Goal: Use online tool/utility: Use online tool/utility

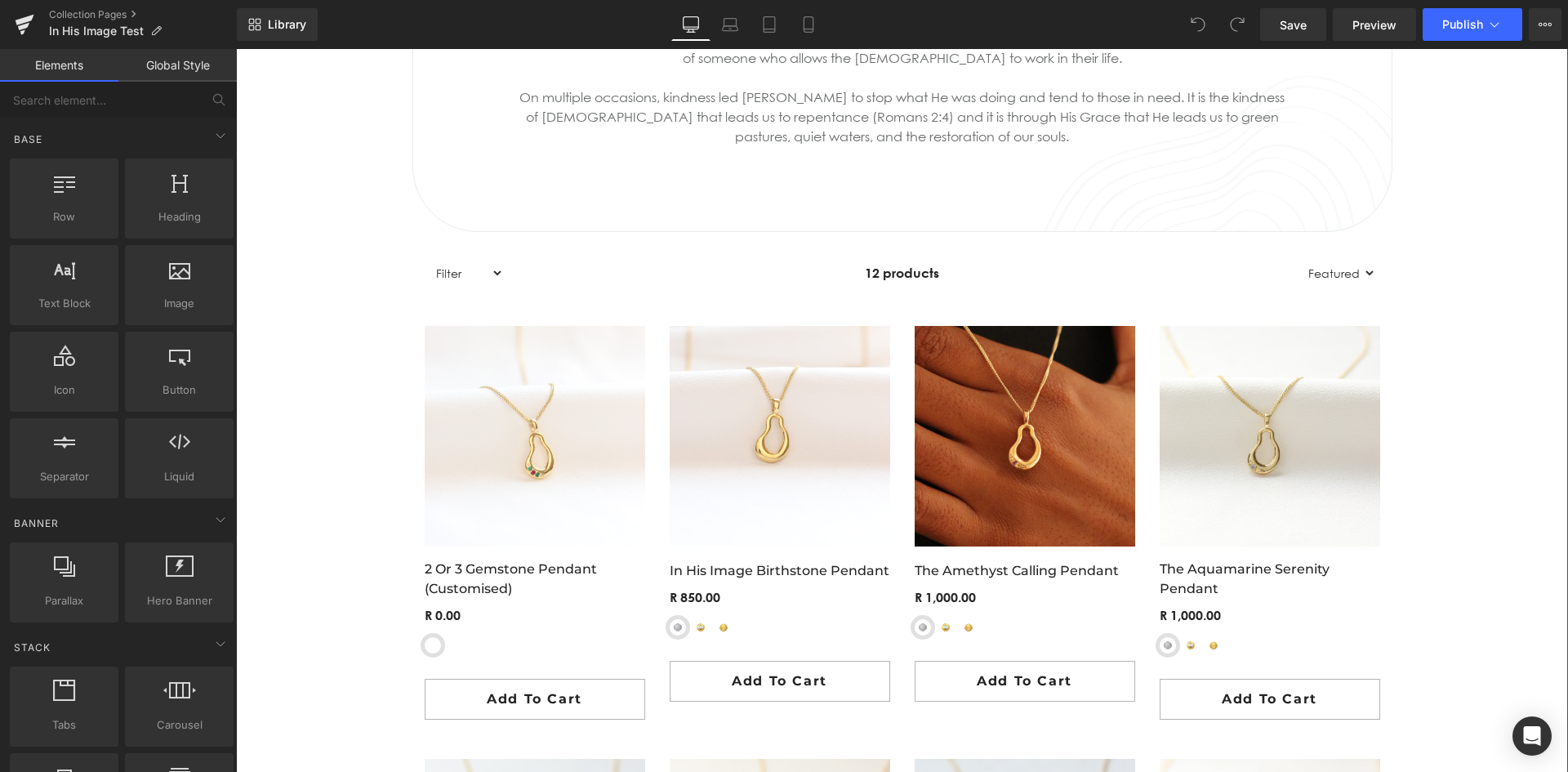
scroll to position [898, 0]
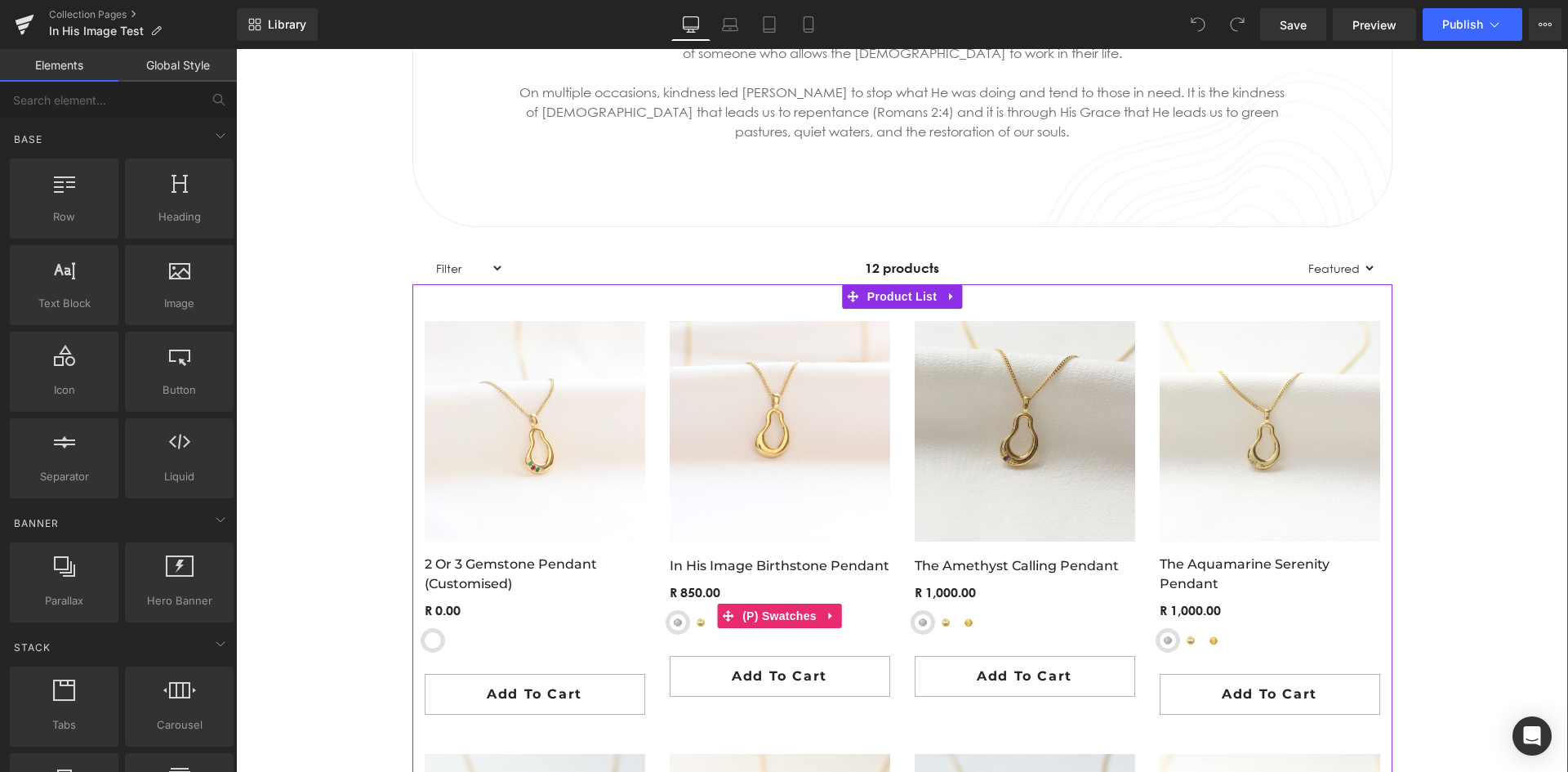
click at [694, 625] on span "Yellow-Gold Plated Sterling Silver" at bounding box center [700, 621] width 16 height 16
click at [669, 621] on span "Sterling Silver" at bounding box center [677, 621] width 16 height 16
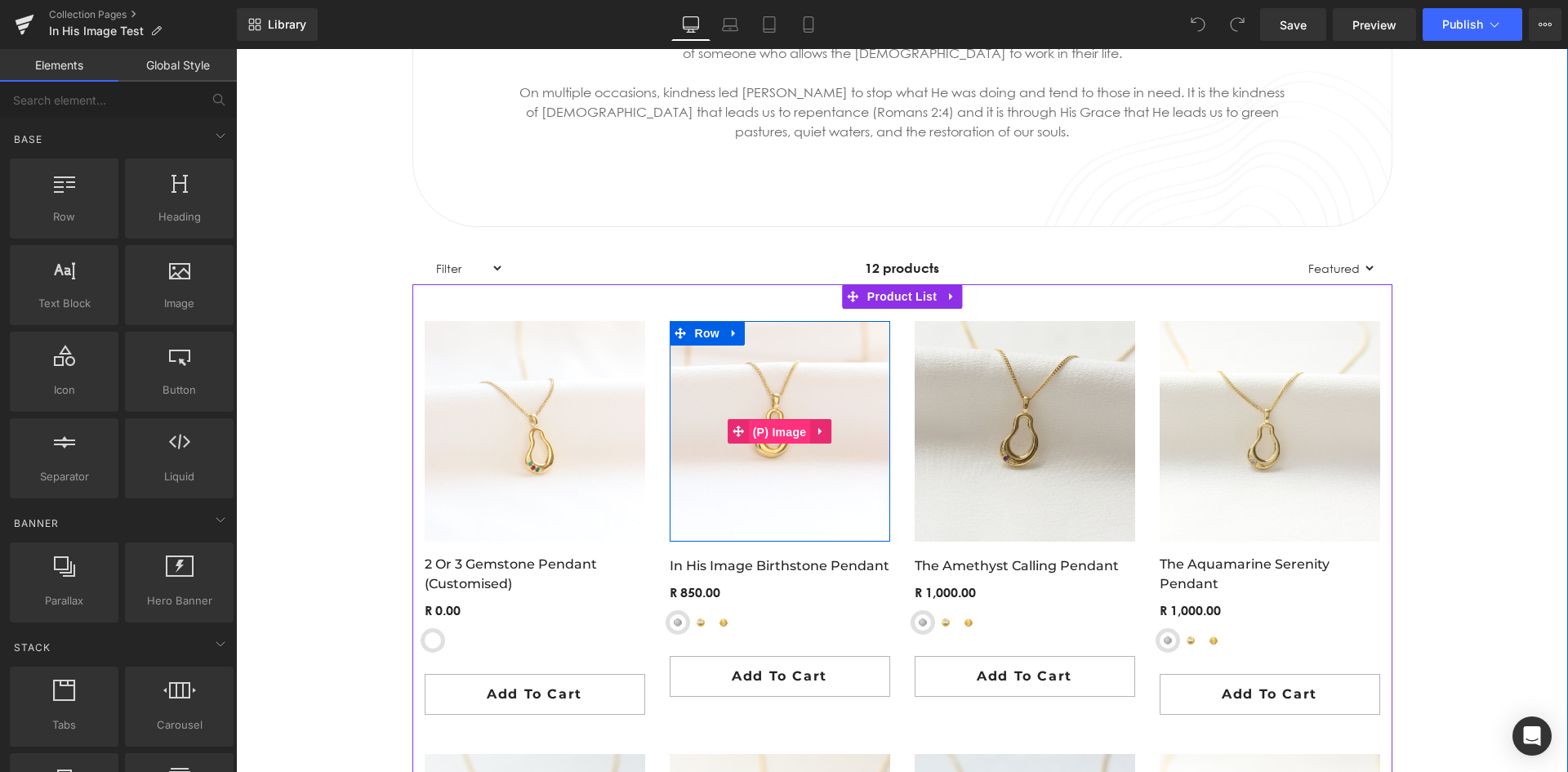
click at [763, 433] on span "(P) Image" at bounding box center [780, 432] width 62 height 25
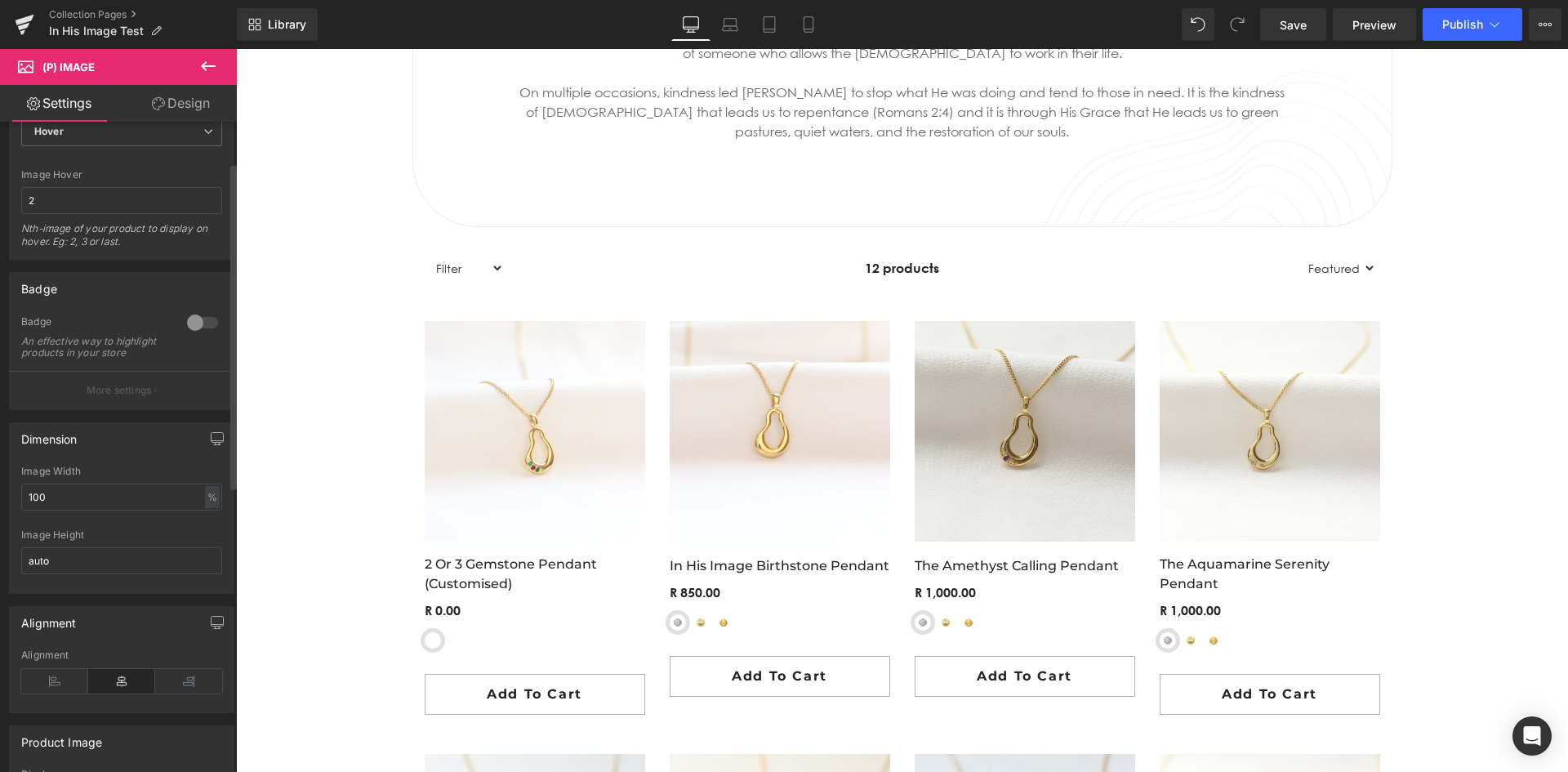
scroll to position [0, 0]
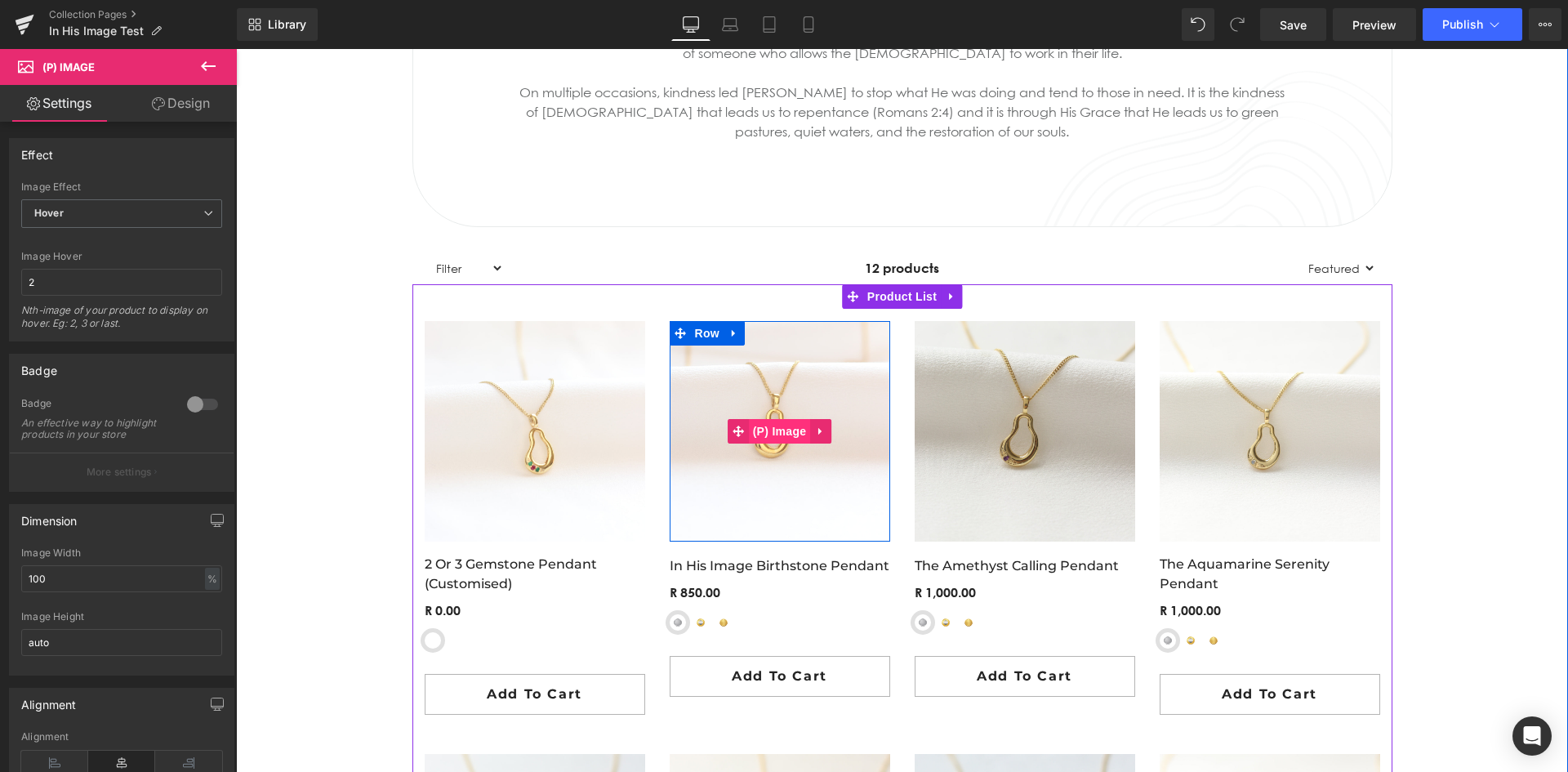
click at [768, 429] on span "(P) Image" at bounding box center [780, 431] width 62 height 25
click at [821, 428] on icon at bounding box center [821, 430] width 12 height 12
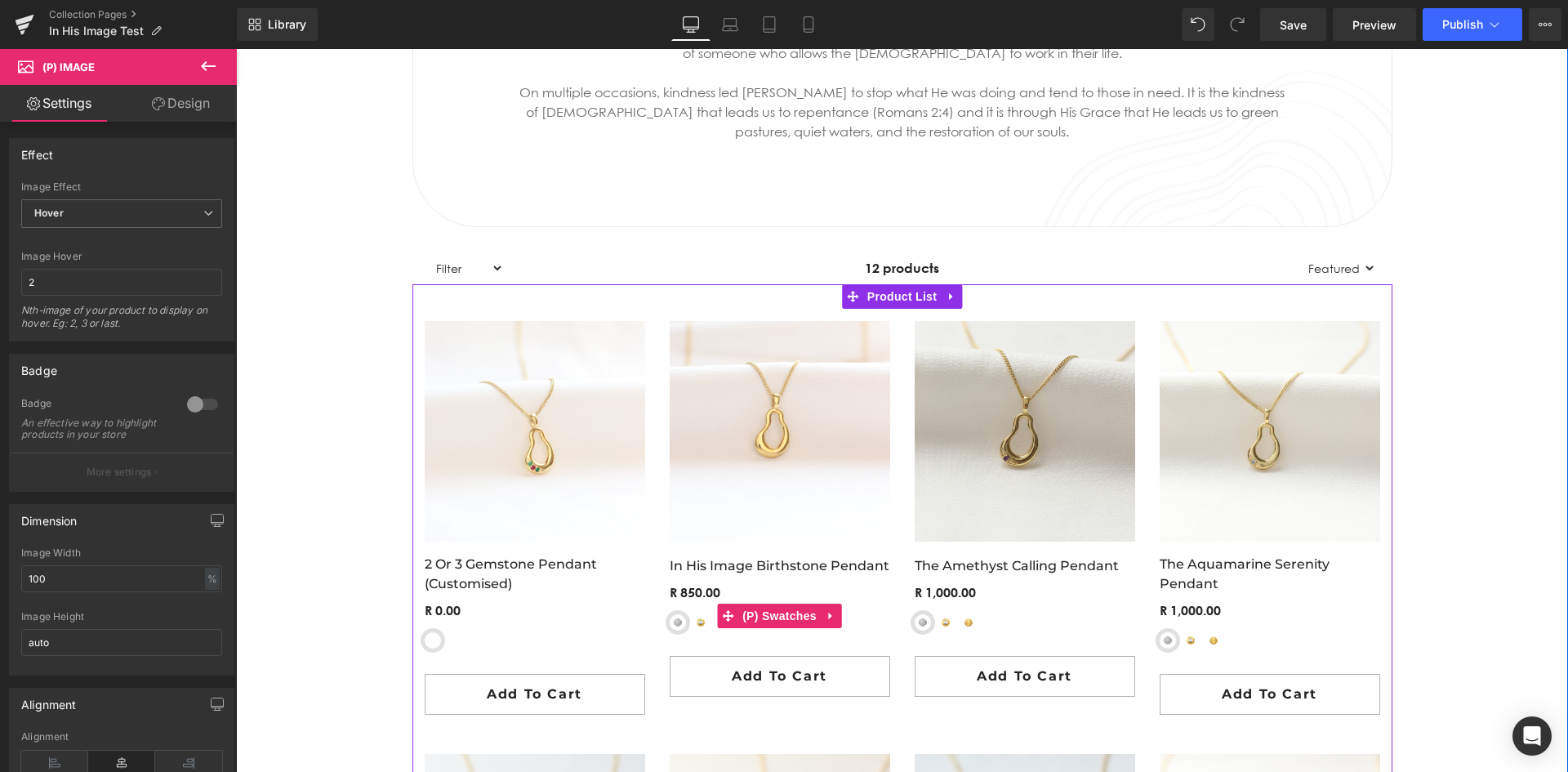
click at [692, 628] on span "Yellow-Gold Plated Sterling Silver" at bounding box center [700, 621] width 16 height 16
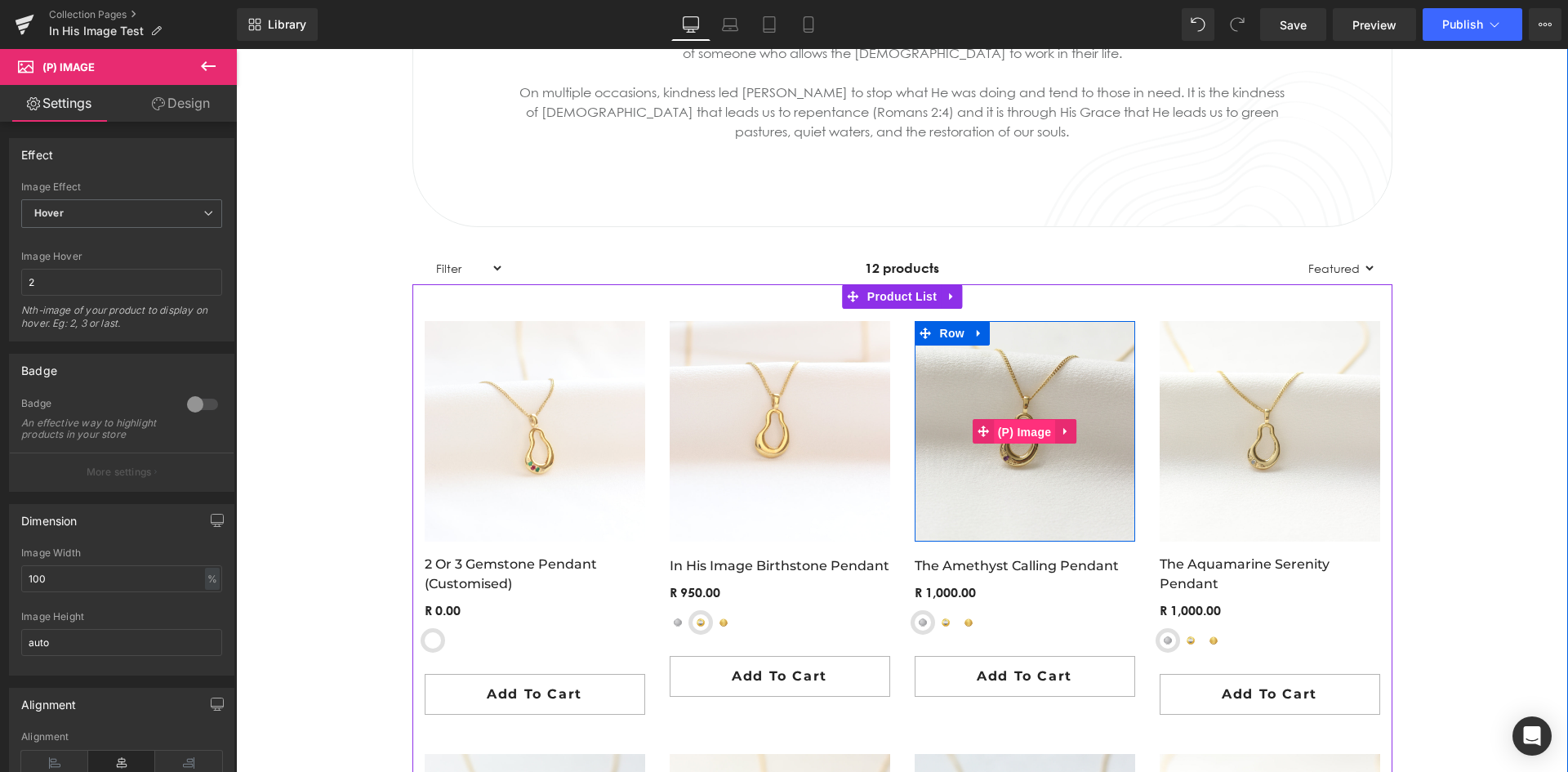
click at [1009, 426] on span "(P) Image" at bounding box center [1025, 432] width 62 height 25
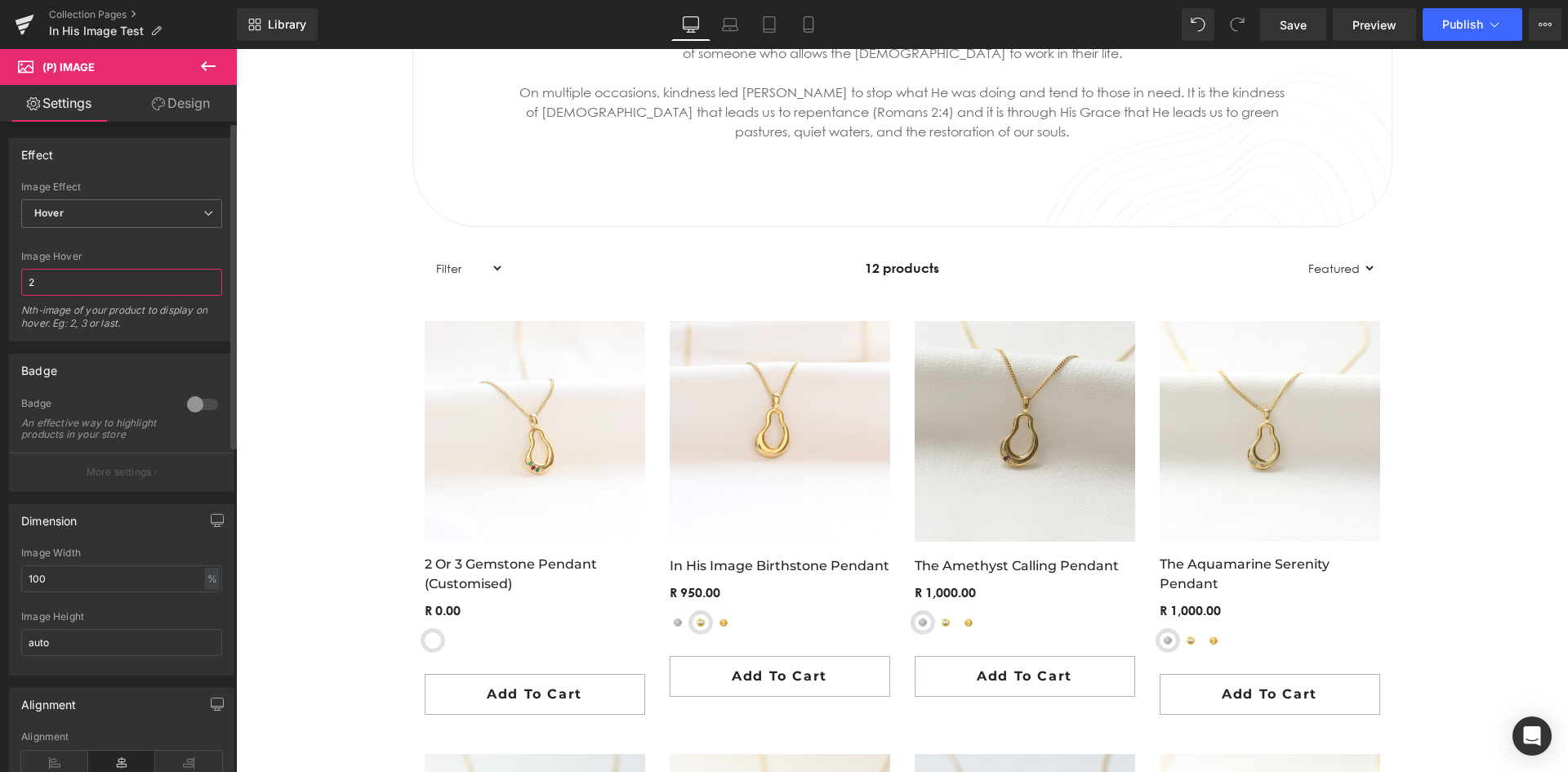
click at [58, 283] on input "2" at bounding box center [121, 282] width 201 height 27
type input "3"
click at [279, 330] on div "IN HIS IMAGE Heading Hero Banner THE FRUITFUL COLLECTION Heading Hero Banner Ki…" at bounding box center [902, 754] width 1332 height 2668
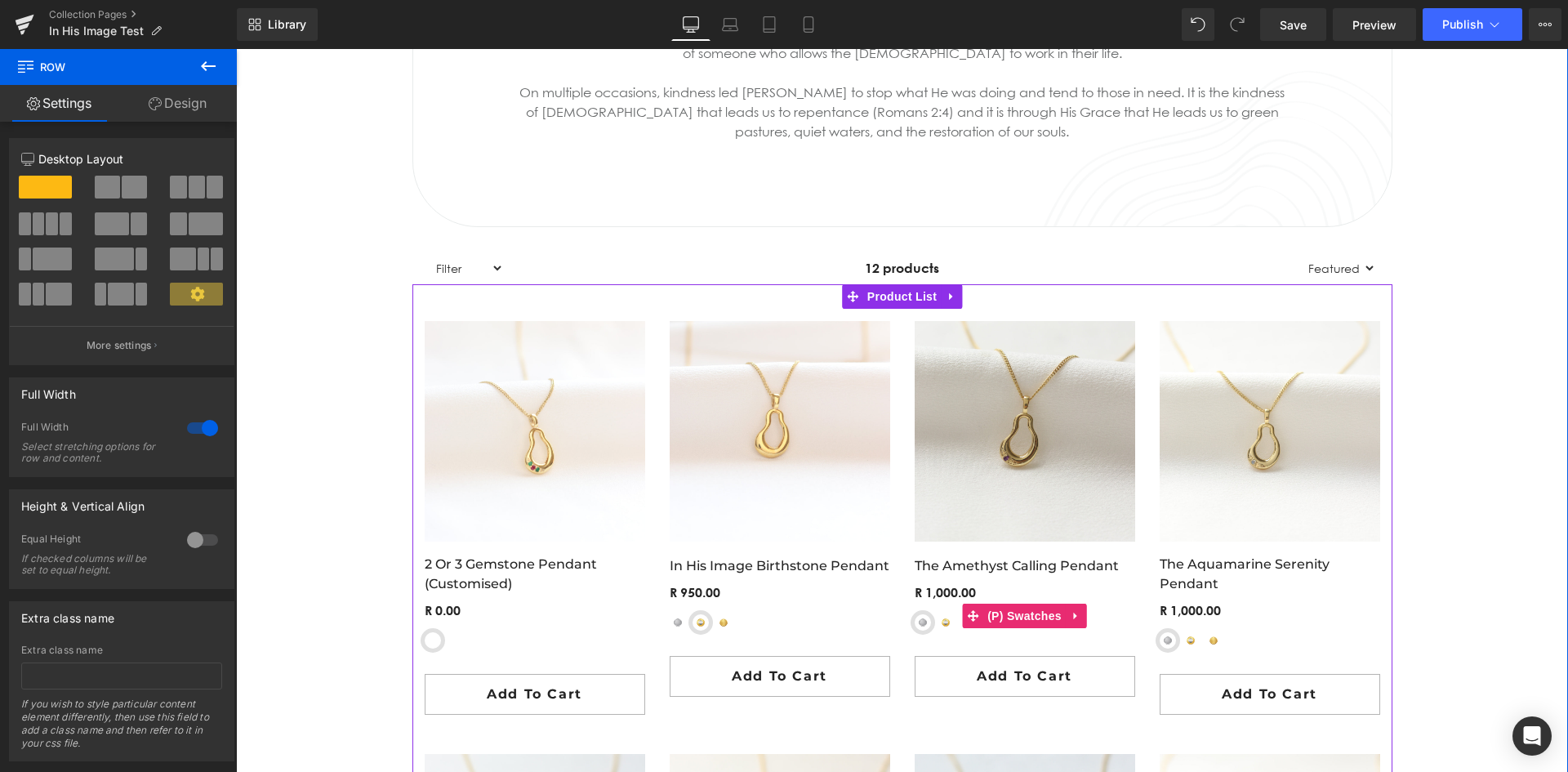
click at [937, 627] on span "Yellow-Gold Plated Sterling Silver" at bounding box center [945, 621] width 16 height 16
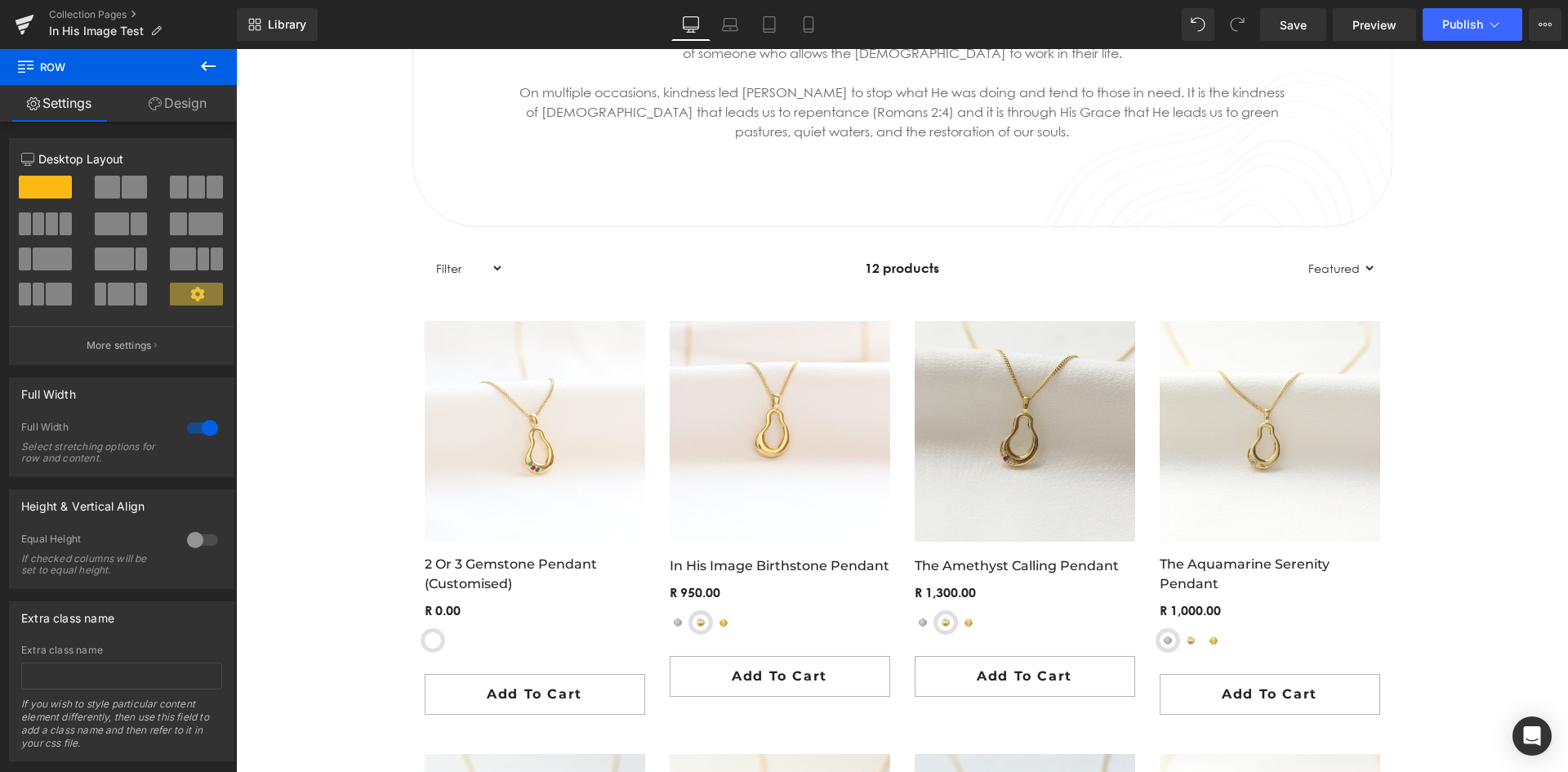
click at [202, 68] on icon at bounding box center [208, 66] width 19 height 19
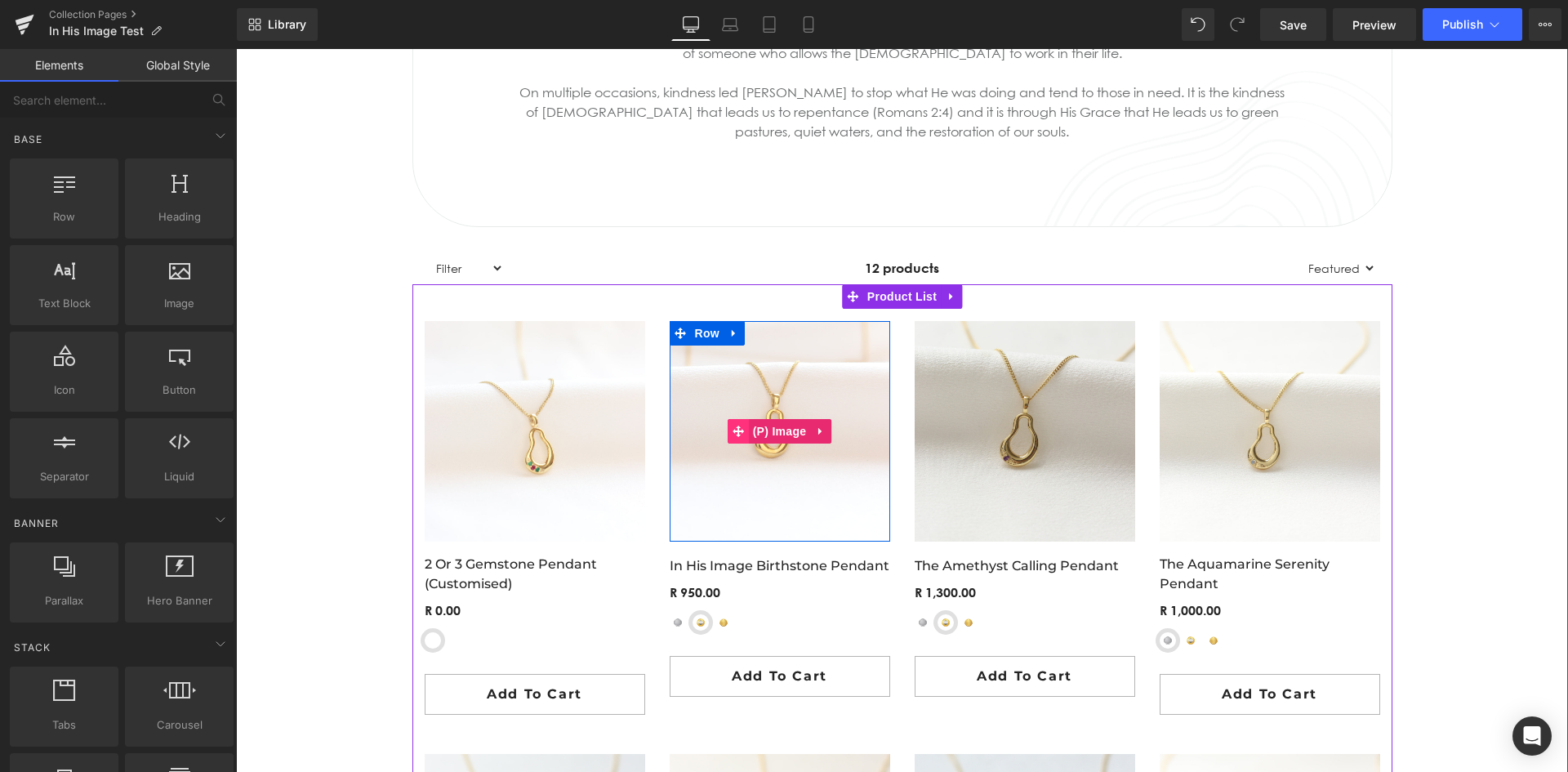
click at [728, 443] on span at bounding box center [738, 431] width 21 height 25
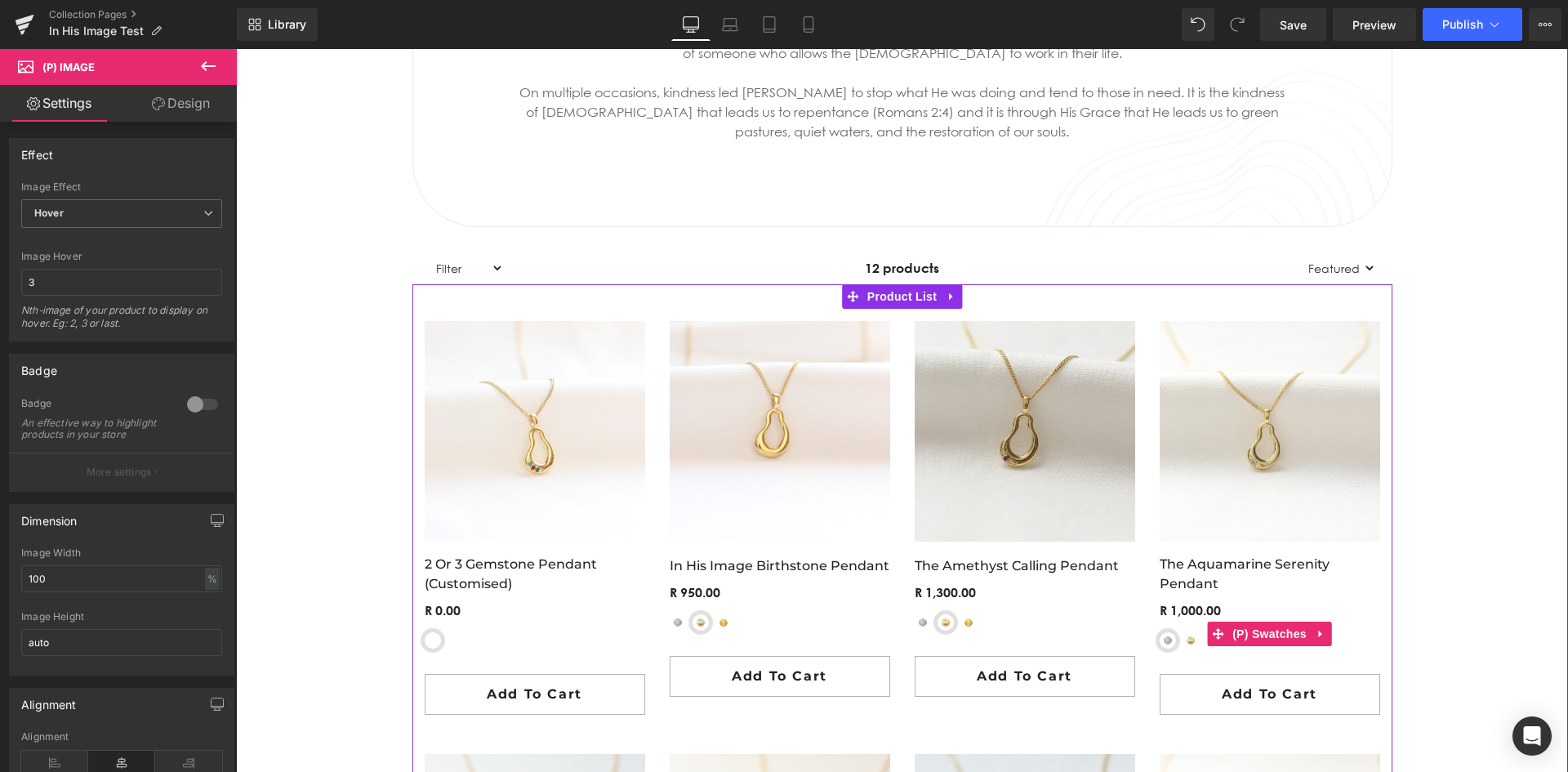
click at [1185, 642] on span "Yellow-Gold Plated Sterling Silver" at bounding box center [1190, 639] width 16 height 16
click at [1160, 646] on span "Sterling Silver" at bounding box center [1167, 639] width 16 height 16
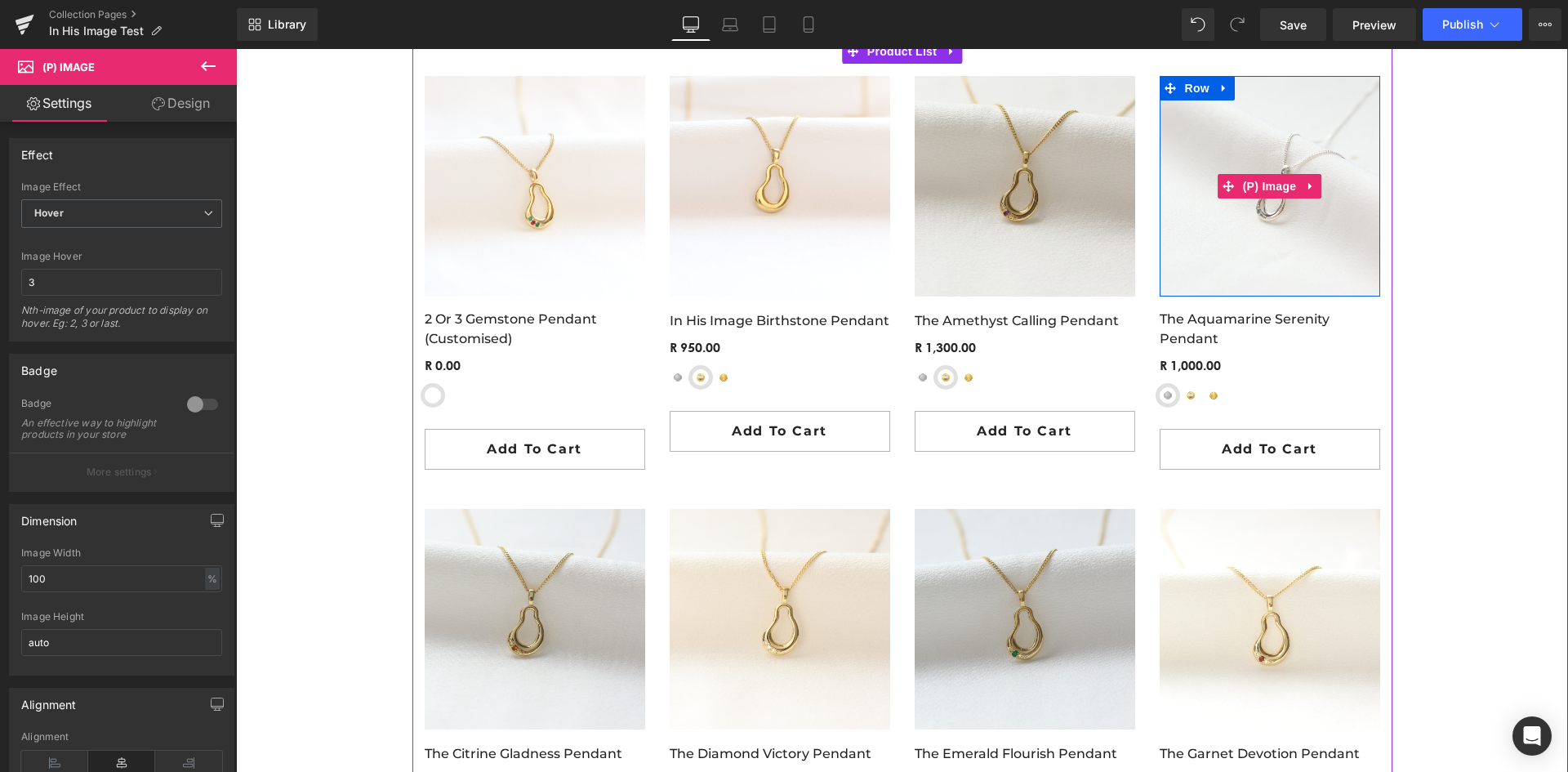
scroll to position [1061, 0]
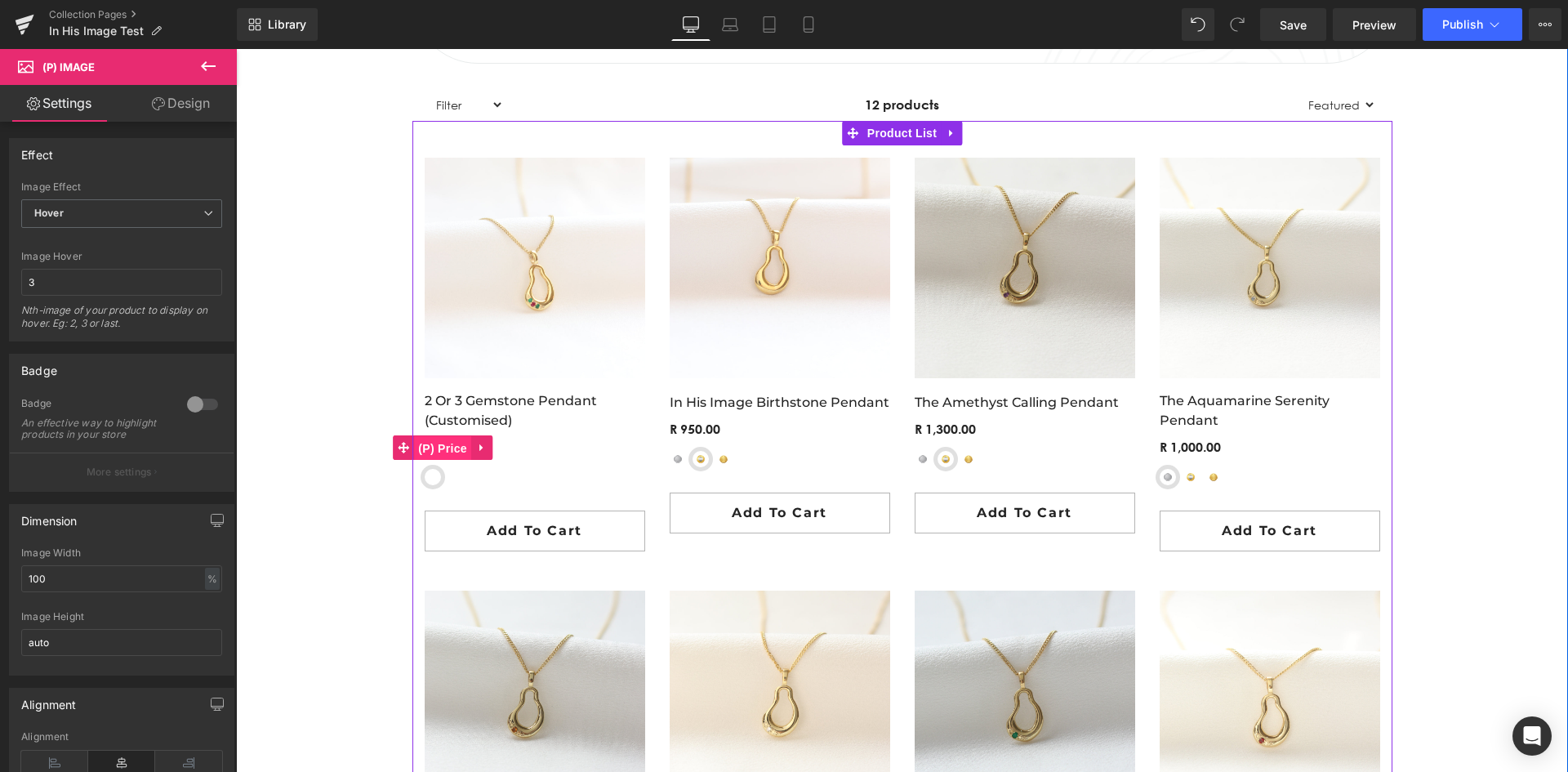
click at [453, 442] on span "(P) Price" at bounding box center [443, 448] width 58 height 25
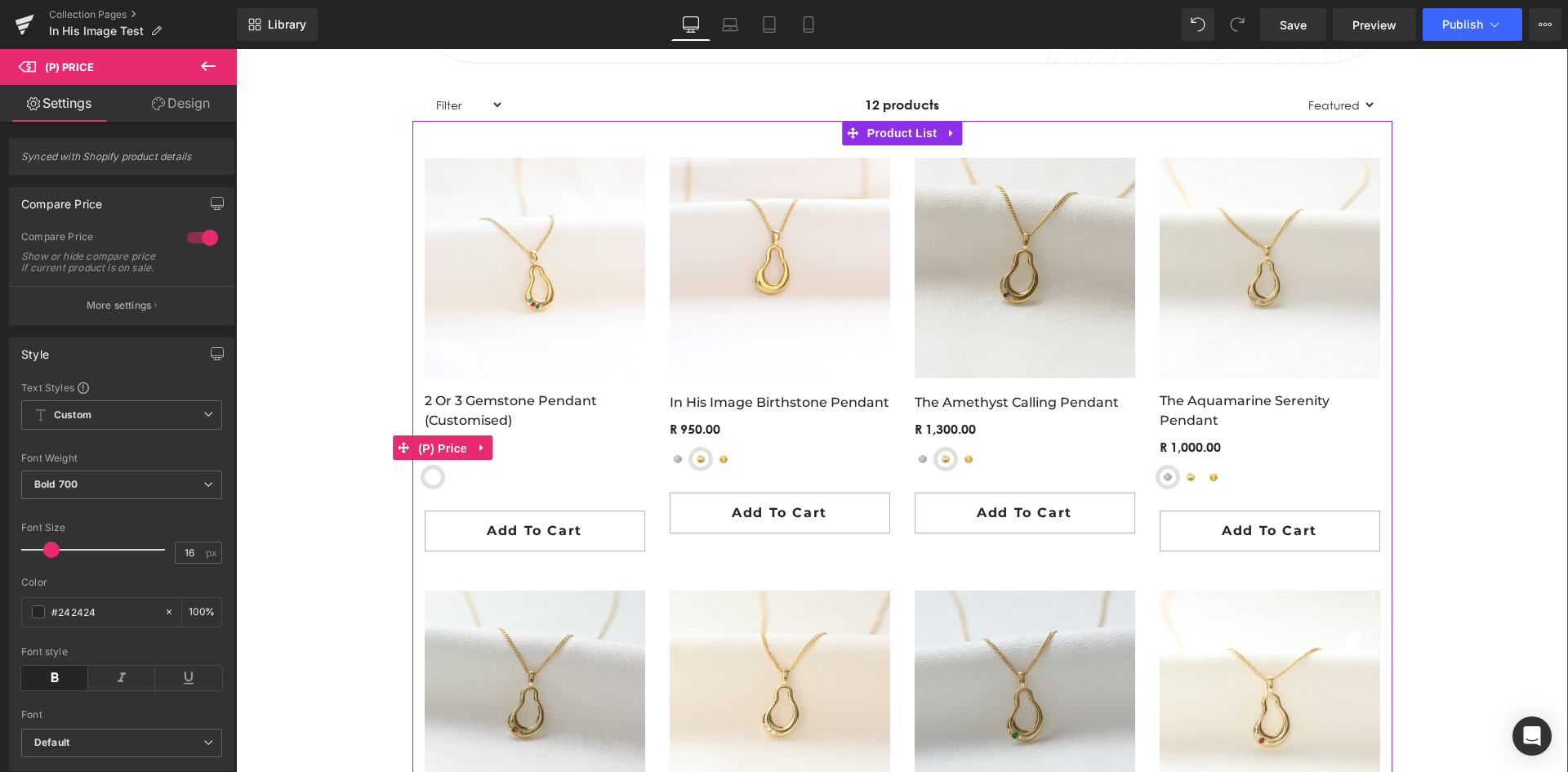
click at [450, 441] on span "(P) Price" at bounding box center [443, 448] width 58 height 25
click at [453, 443] on span "(P) Price" at bounding box center [443, 448] width 58 height 25
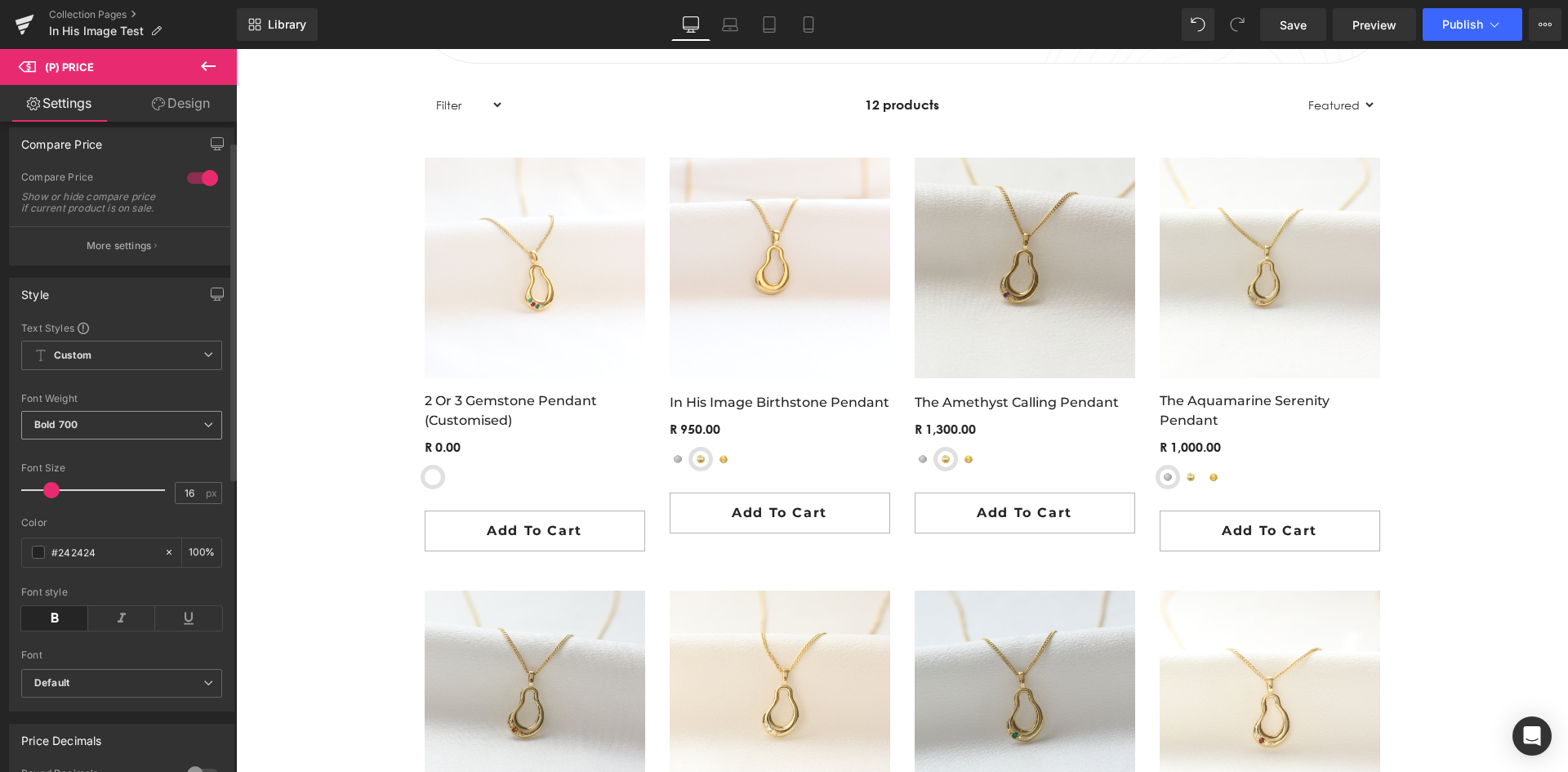
scroll to position [0, 0]
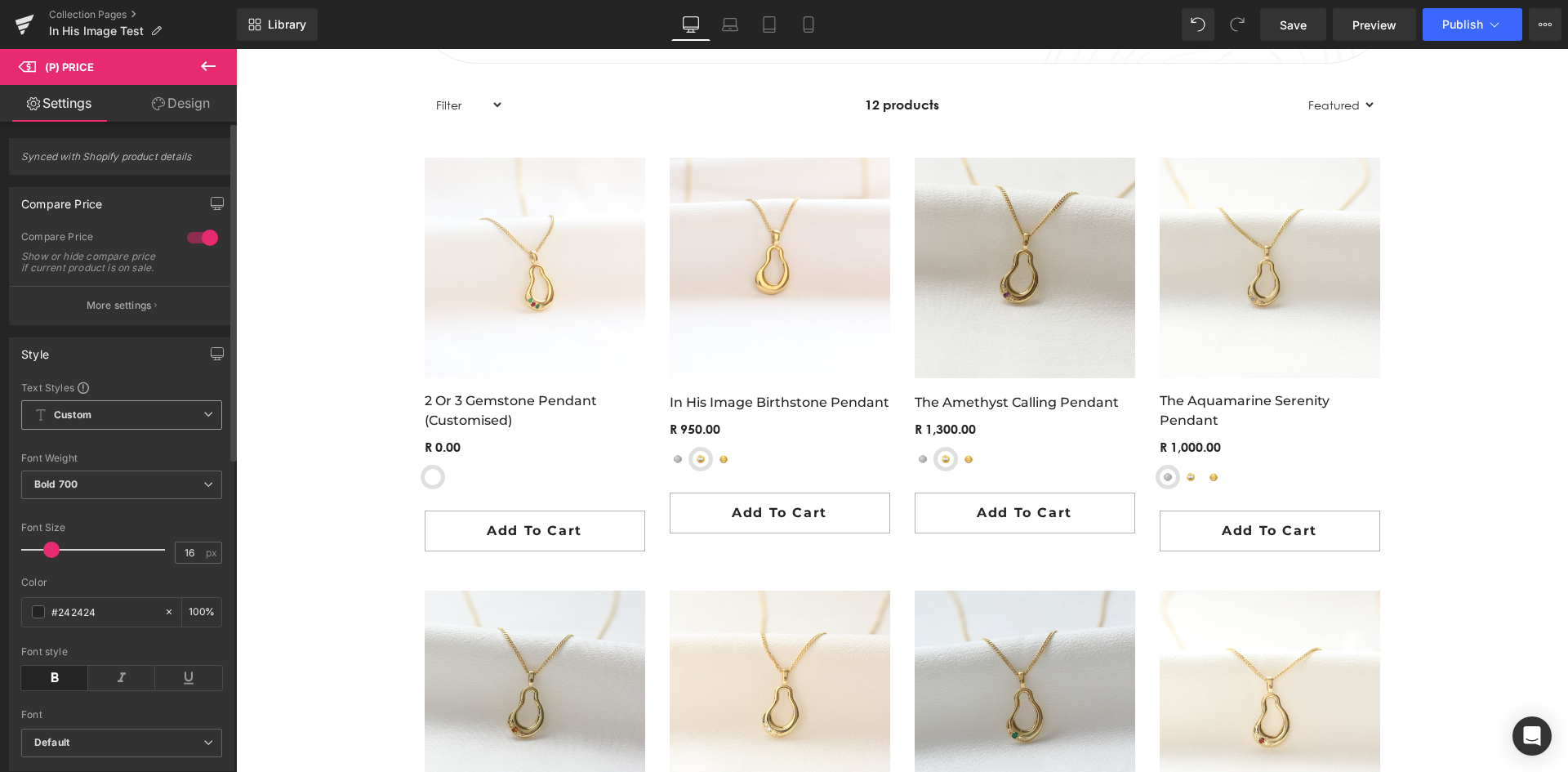
click at [184, 429] on span "Custom Setup Global Style" at bounding box center [121, 415] width 201 height 30
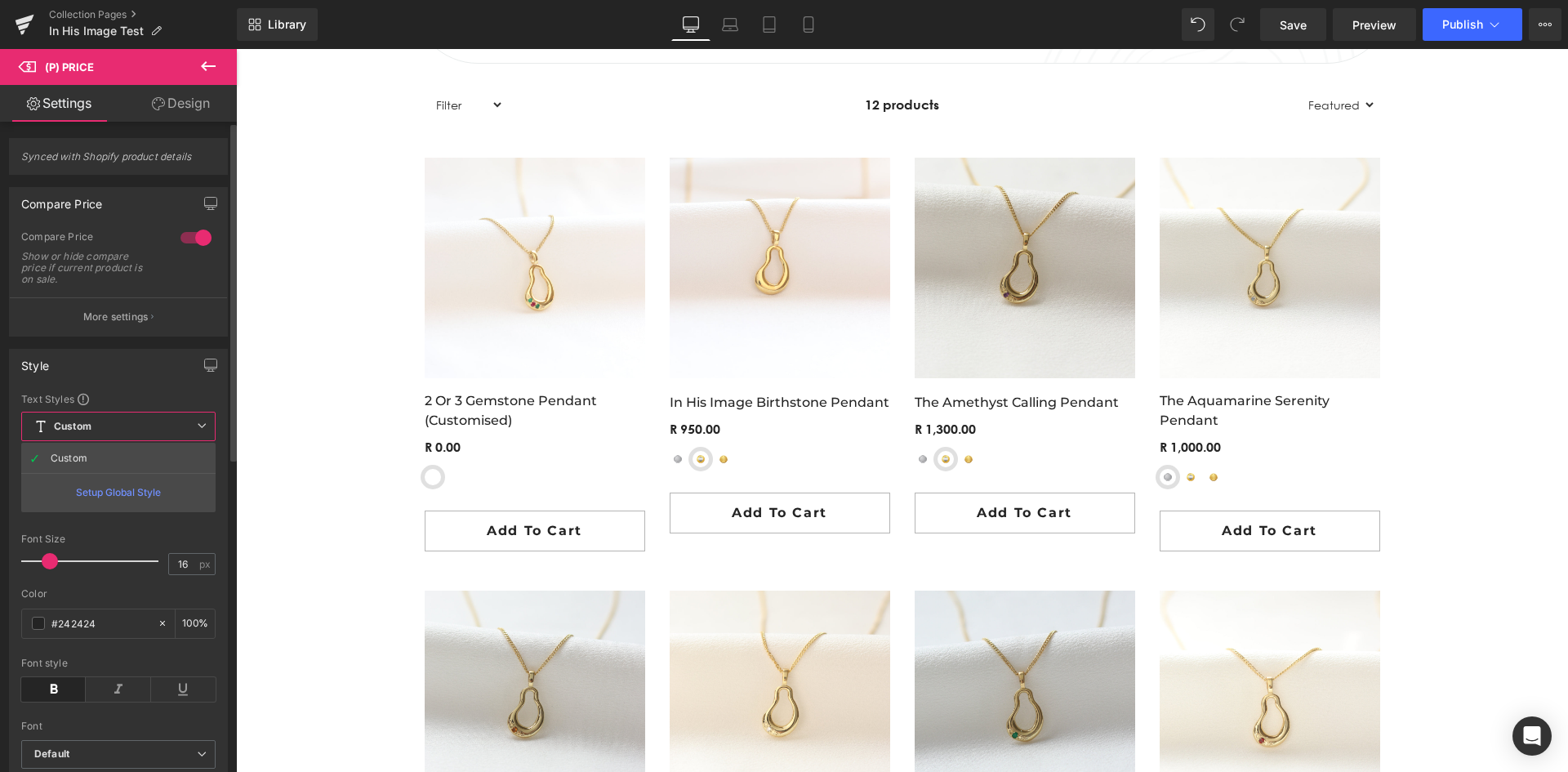
click at [184, 433] on span "Custom Setup Global Style" at bounding box center [118, 426] width 194 height 30
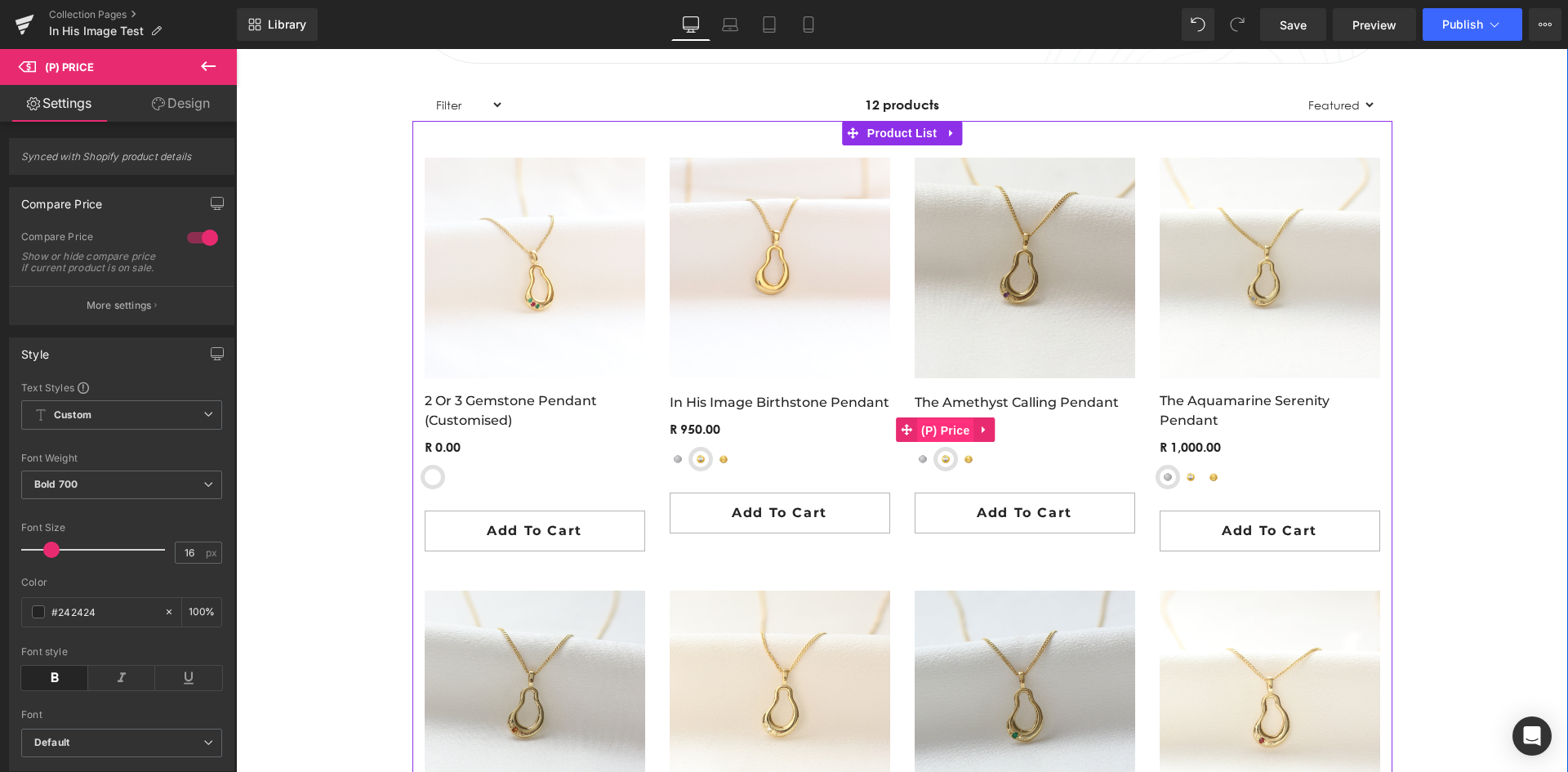
click at [939, 423] on span "(P) Price" at bounding box center [946, 430] width 58 height 25
click at [509, 472] on span "(P) Swatches" at bounding box center [535, 470] width 83 height 25
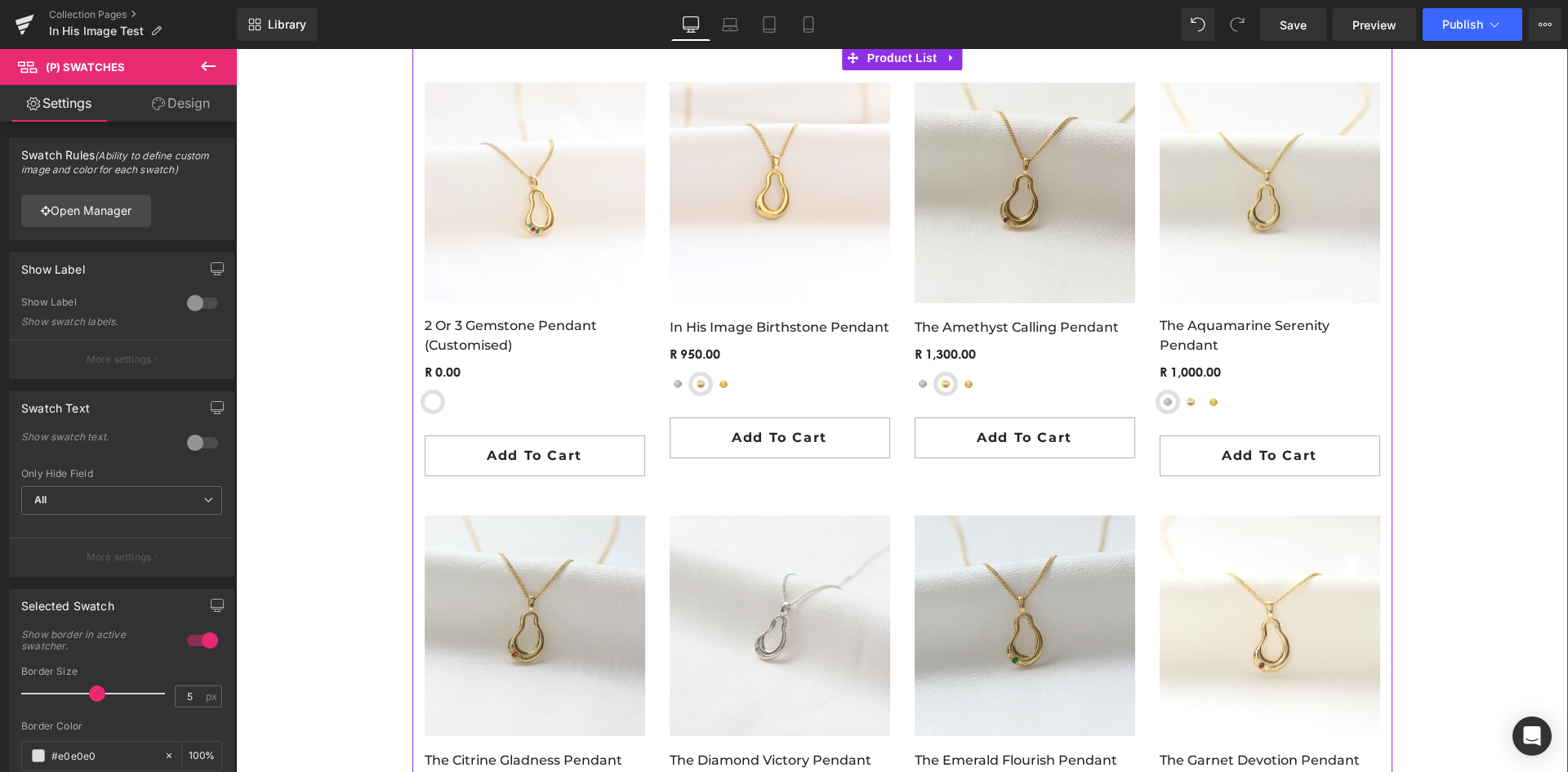
scroll to position [1306, 0]
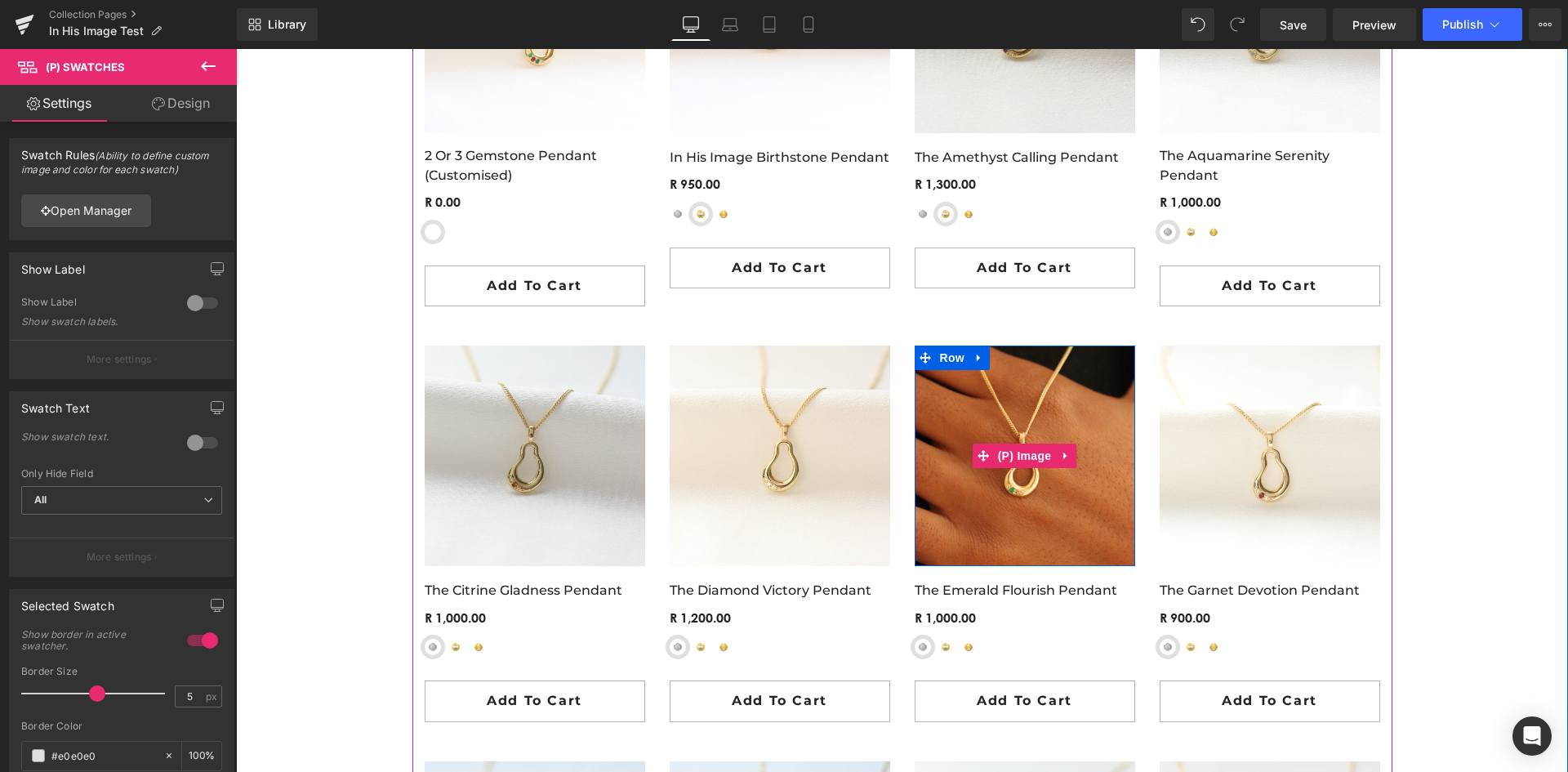
click at [1006, 488] on img at bounding box center [1025, 456] width 221 height 221
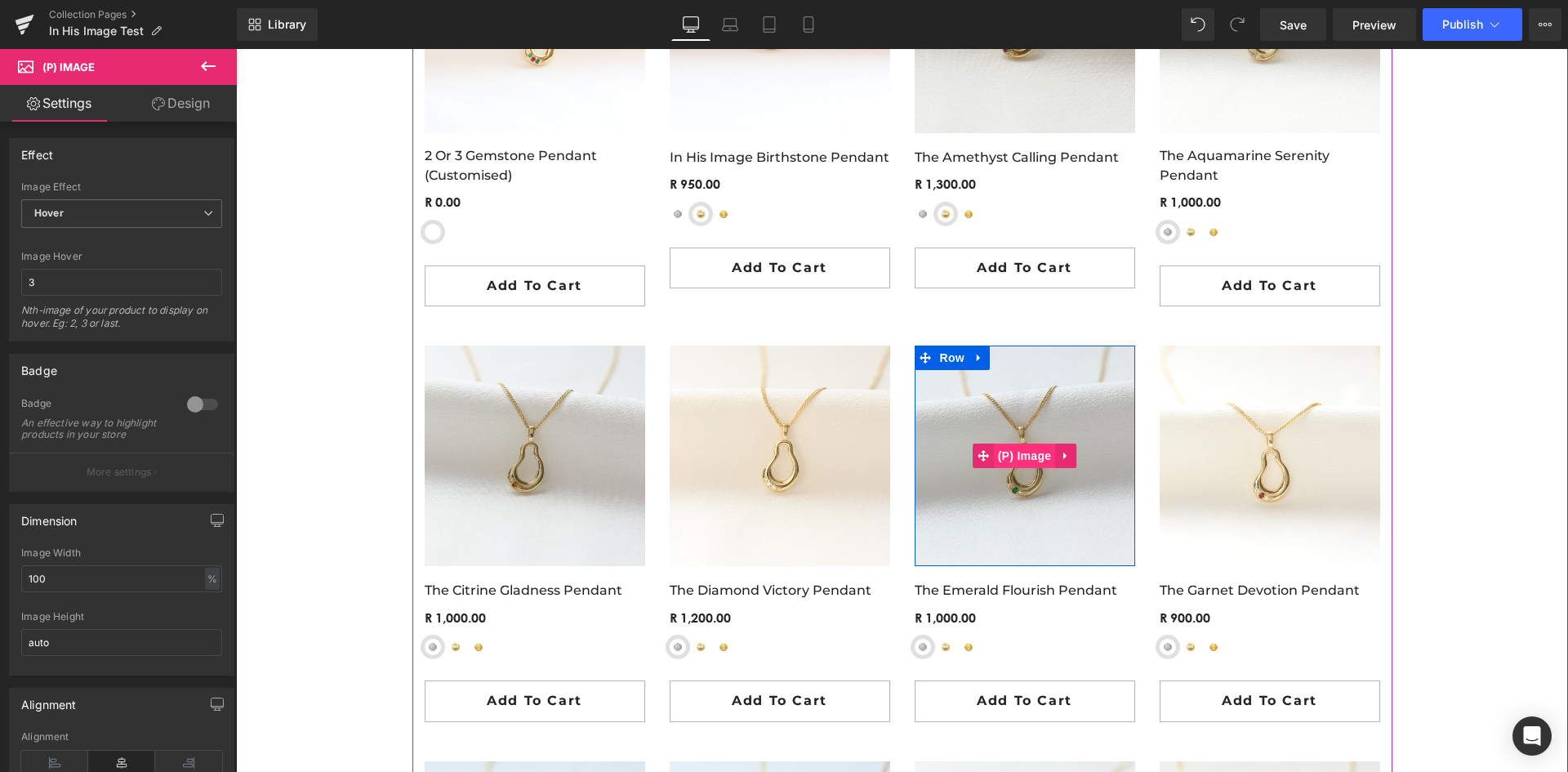
click at [1016, 458] on span "(P) Image" at bounding box center [1025, 456] width 62 height 25
click at [1060, 455] on icon at bounding box center [1066, 456] width 12 height 12
click at [1465, 446] on div "IN HIS IMAGE Heading Hero Banner THE FRUITFUL COLLECTION Heading Hero Banner Ki…" at bounding box center [902, 346] width 1332 height 2668
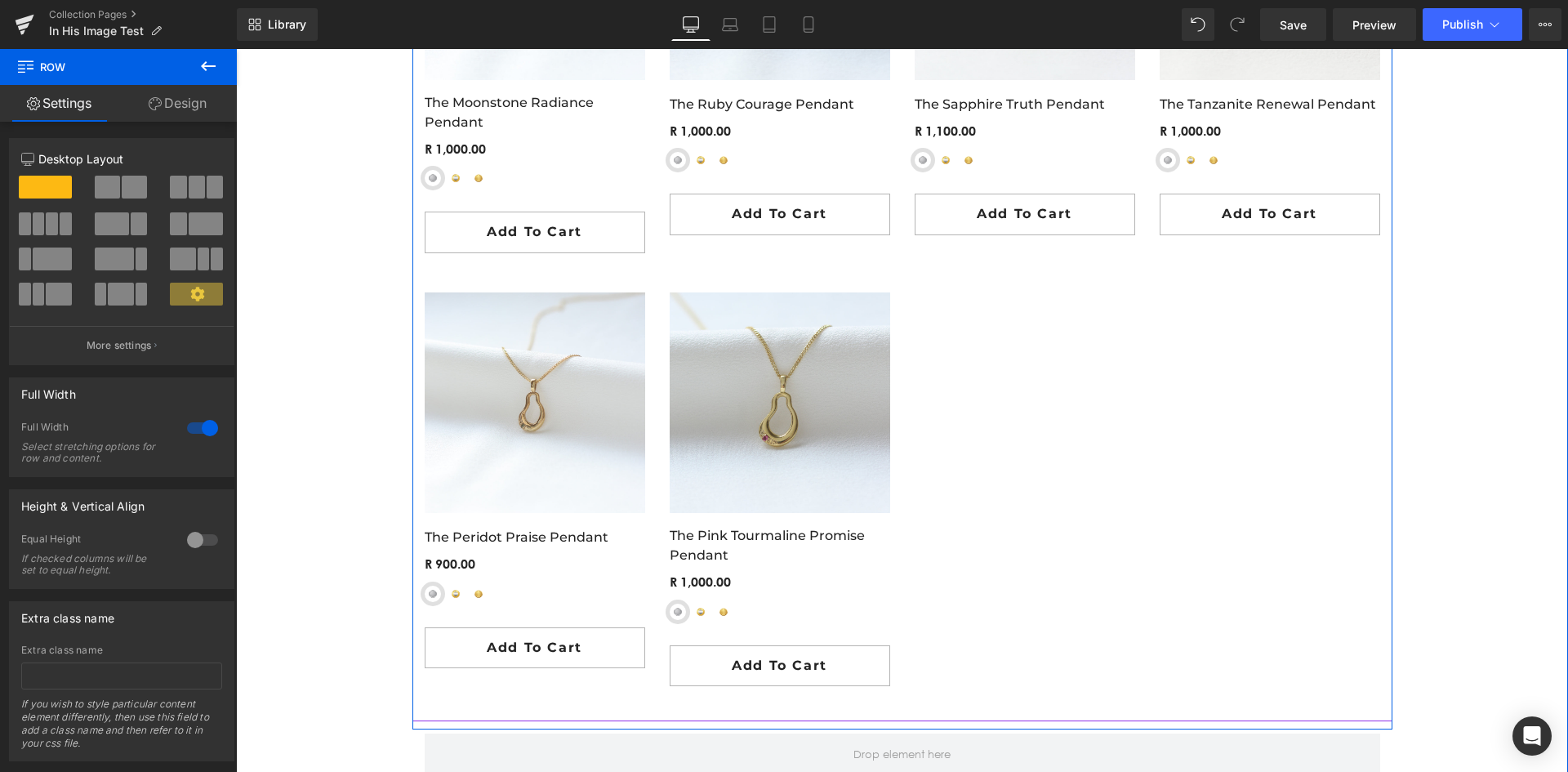
scroll to position [2205, 0]
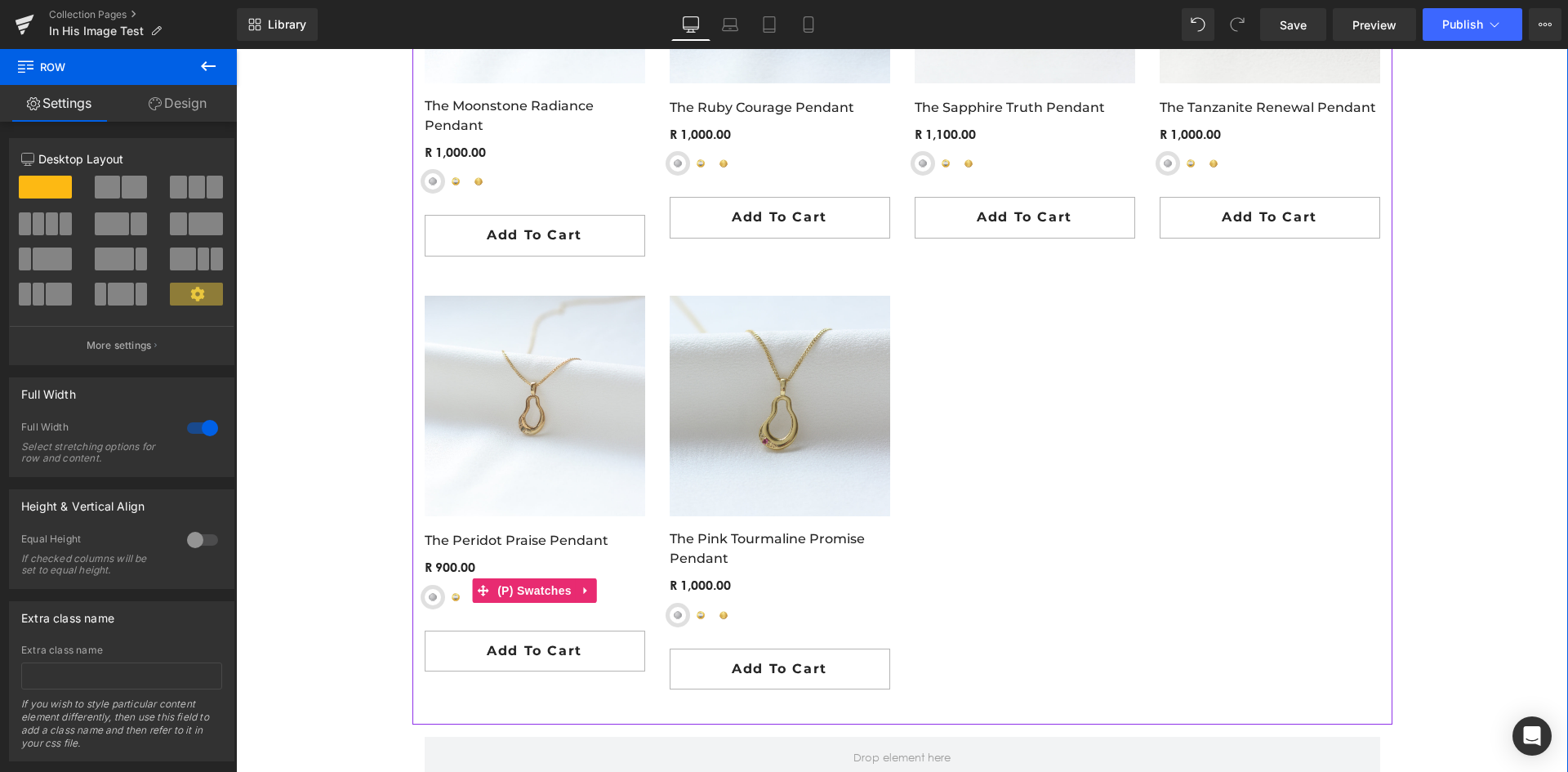
click at [447, 591] on span "Yellow-Gold Plated Sterling Silver" at bounding box center [455, 596] width 16 height 16
click at [427, 601] on span "Sterling Silver" at bounding box center [432, 596] width 16 height 16
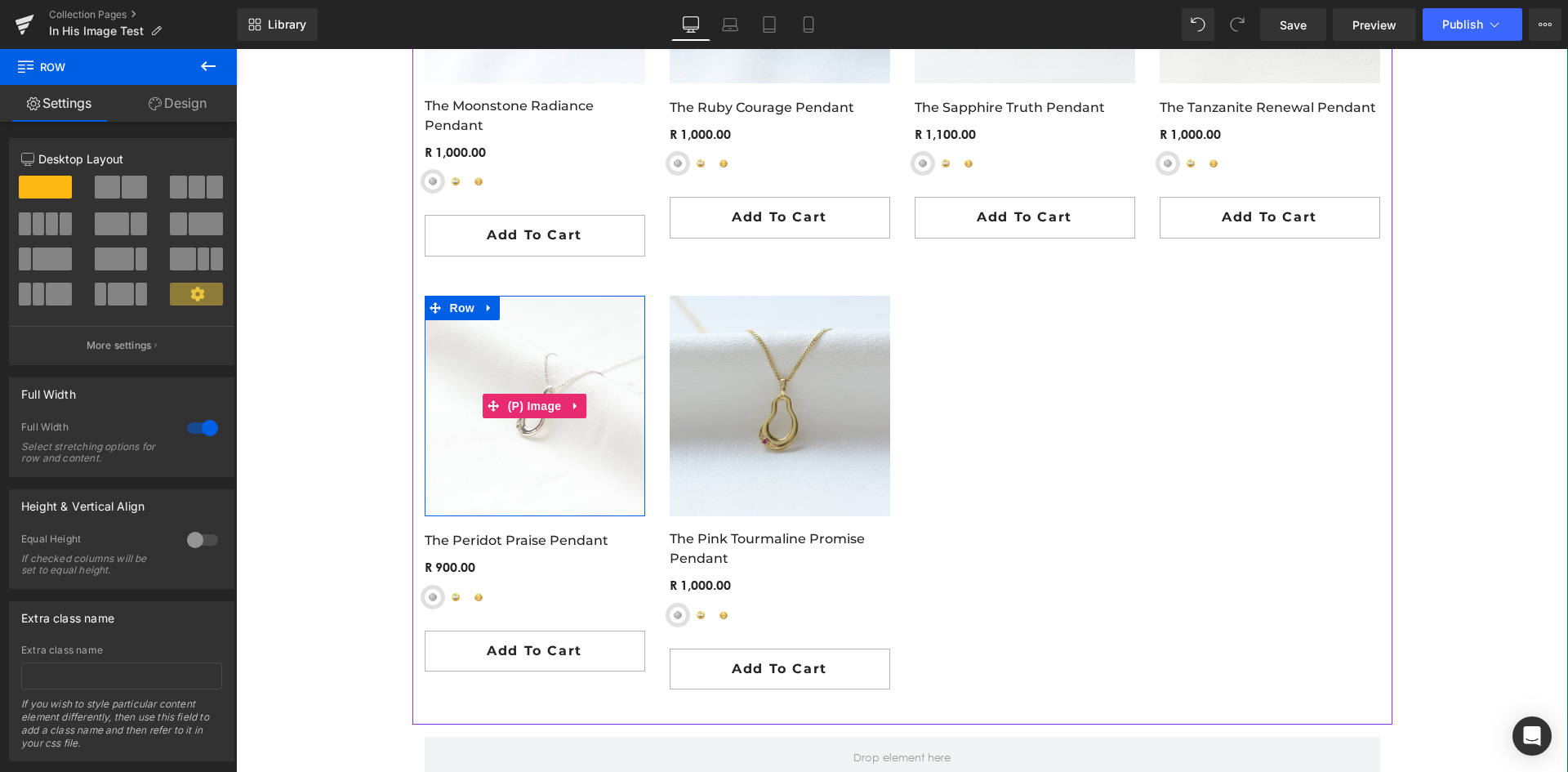
click at [519, 399] on span "(P) Image" at bounding box center [535, 406] width 62 height 25
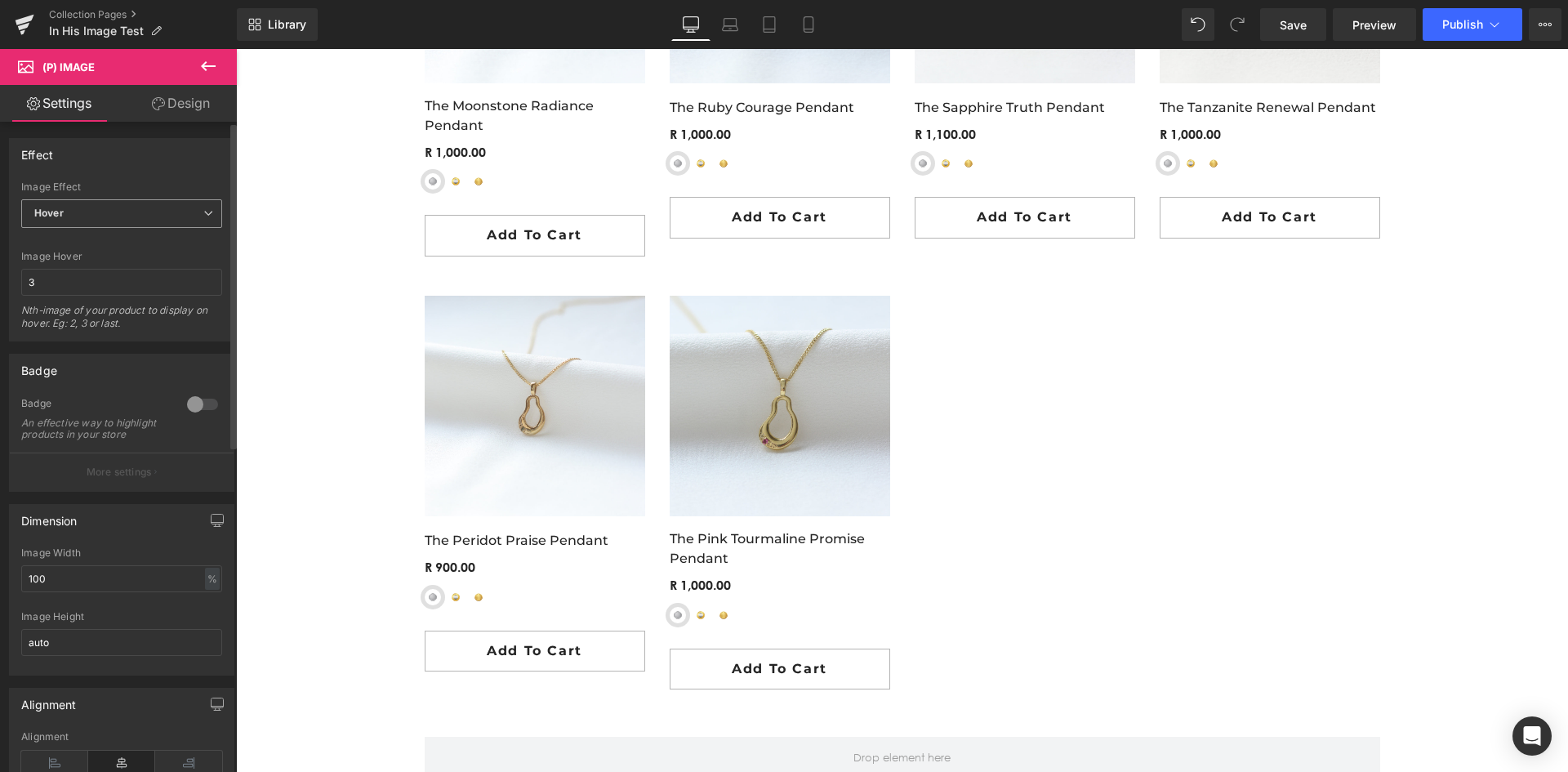
click at [78, 220] on span "Hover" at bounding box center [121, 213] width 201 height 29
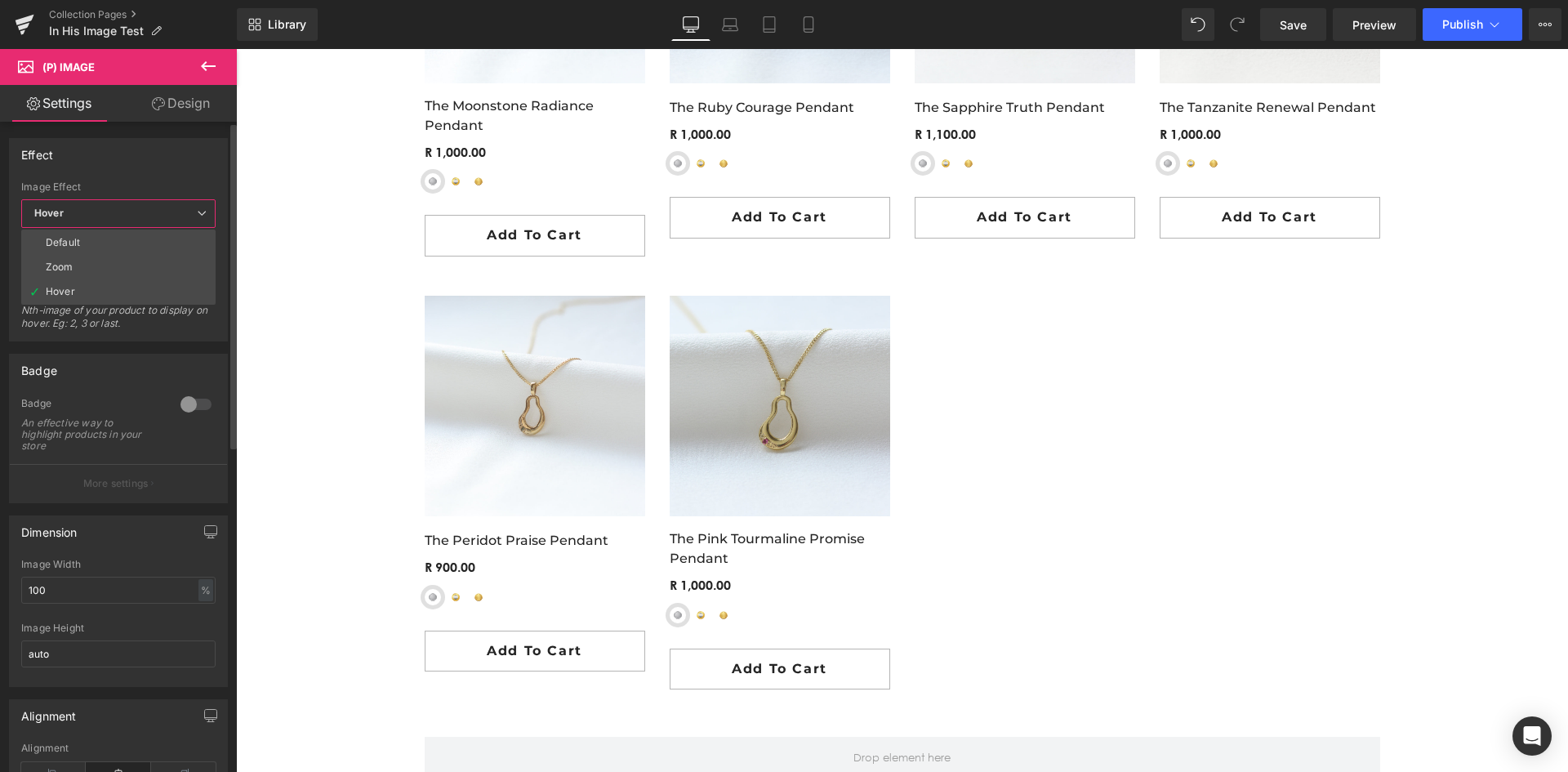
click at [182, 158] on div "Effect" at bounding box center [118, 155] width 217 height 31
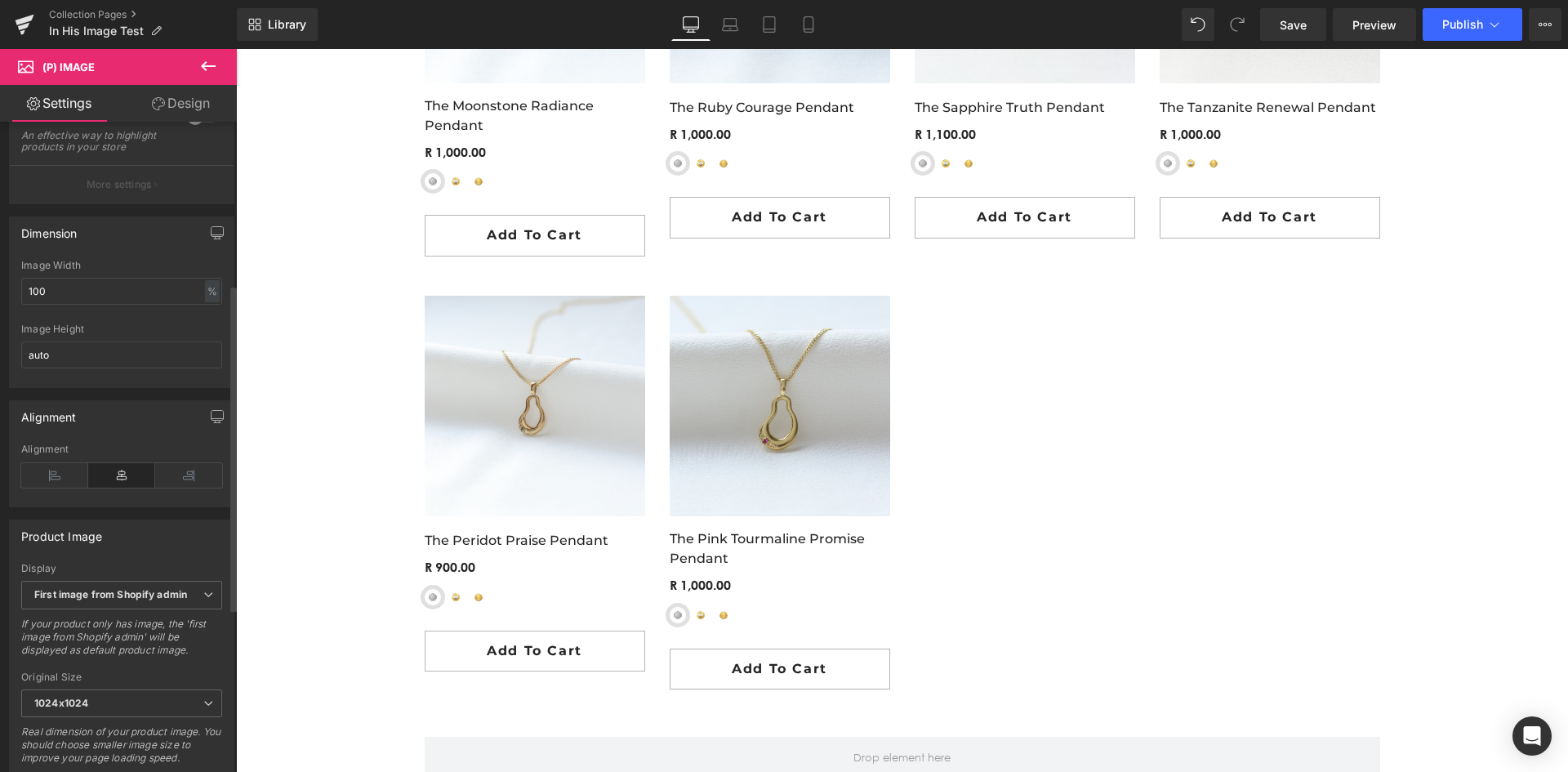
scroll to position [326, 0]
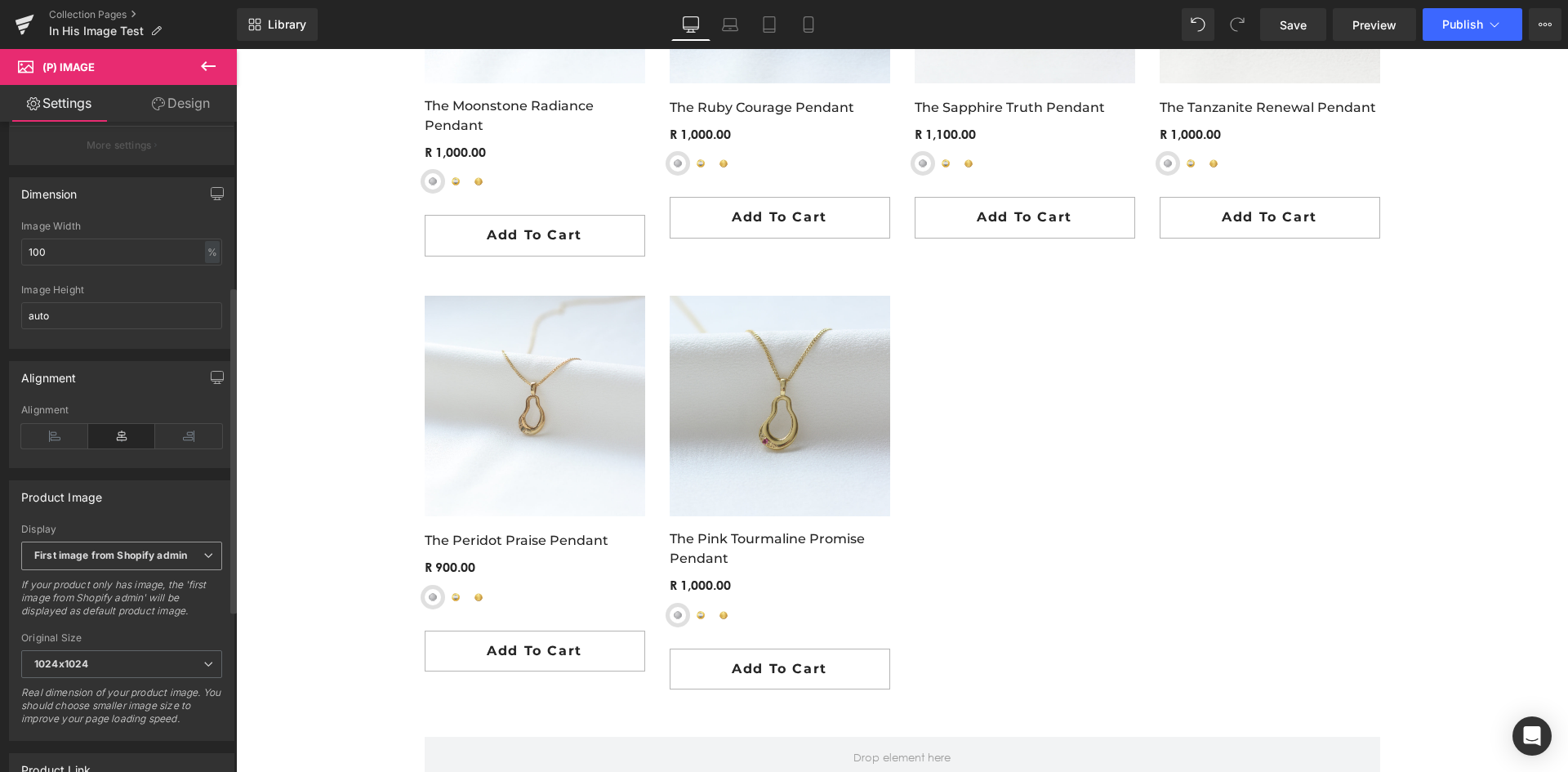
click at [93, 569] on span "First image from Shopify admin" at bounding box center [121, 556] width 201 height 29
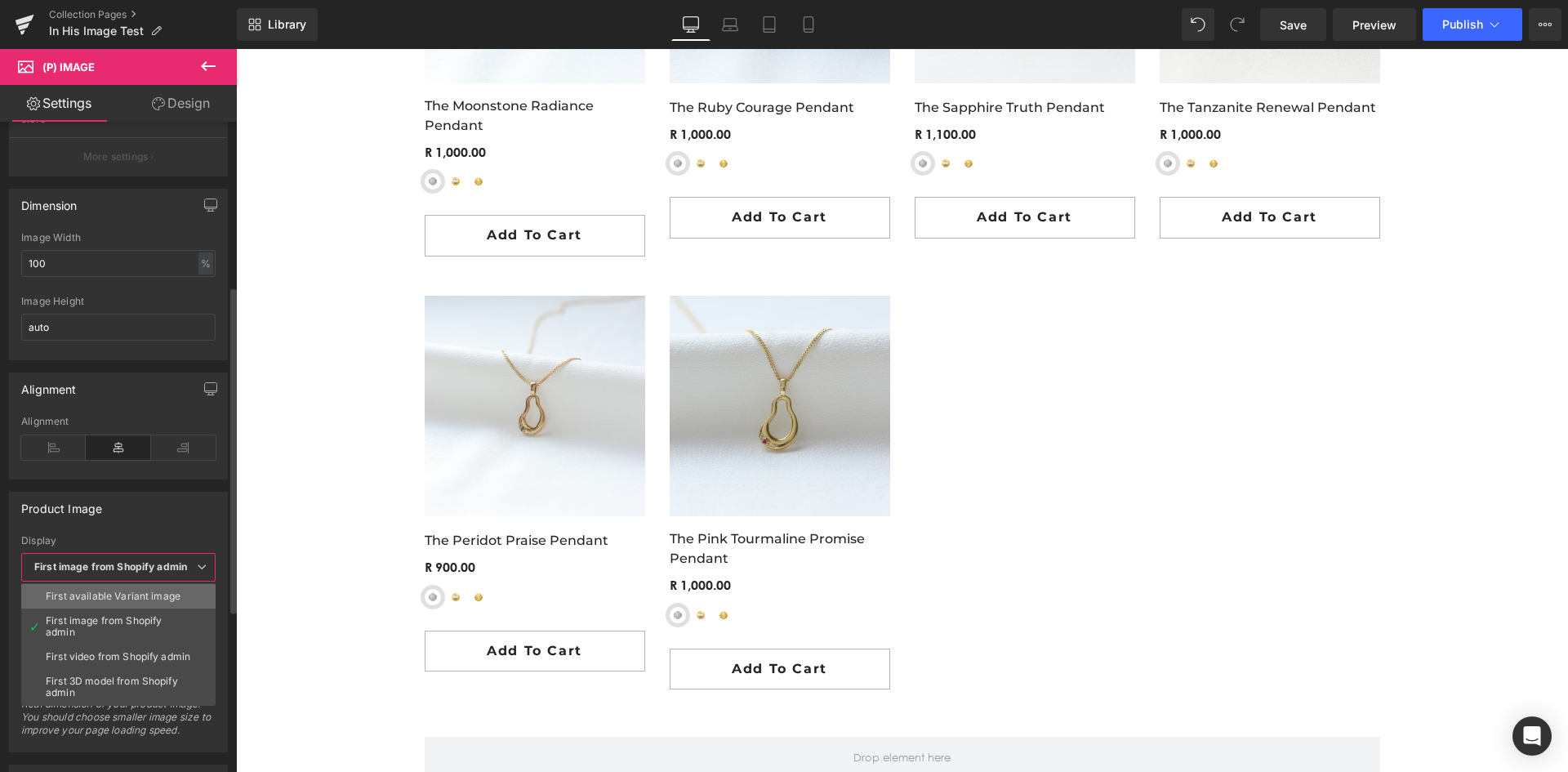
click at [101, 598] on div "First available Variant image" at bounding box center [113, 596] width 134 height 12
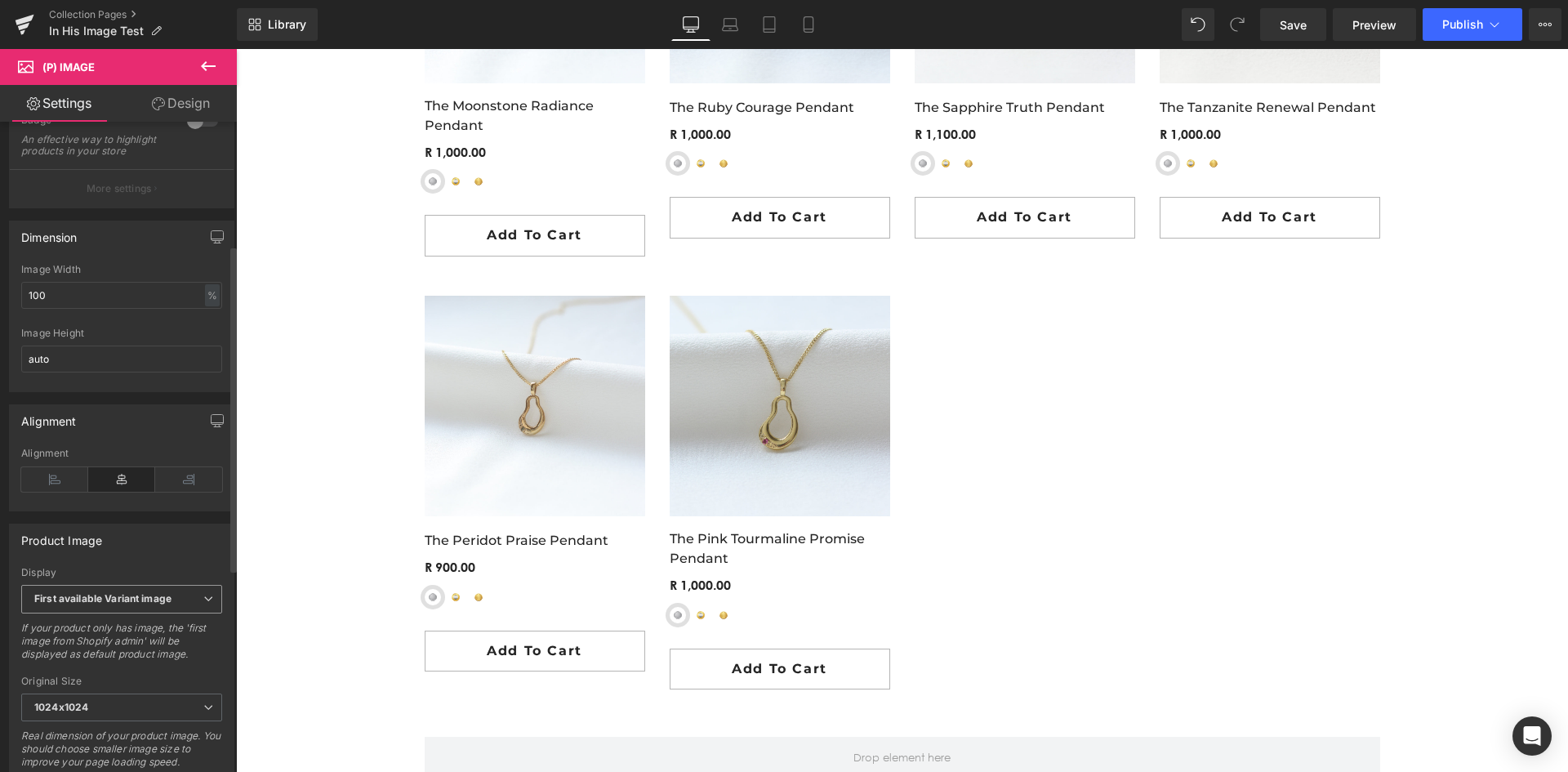
scroll to position [245, 0]
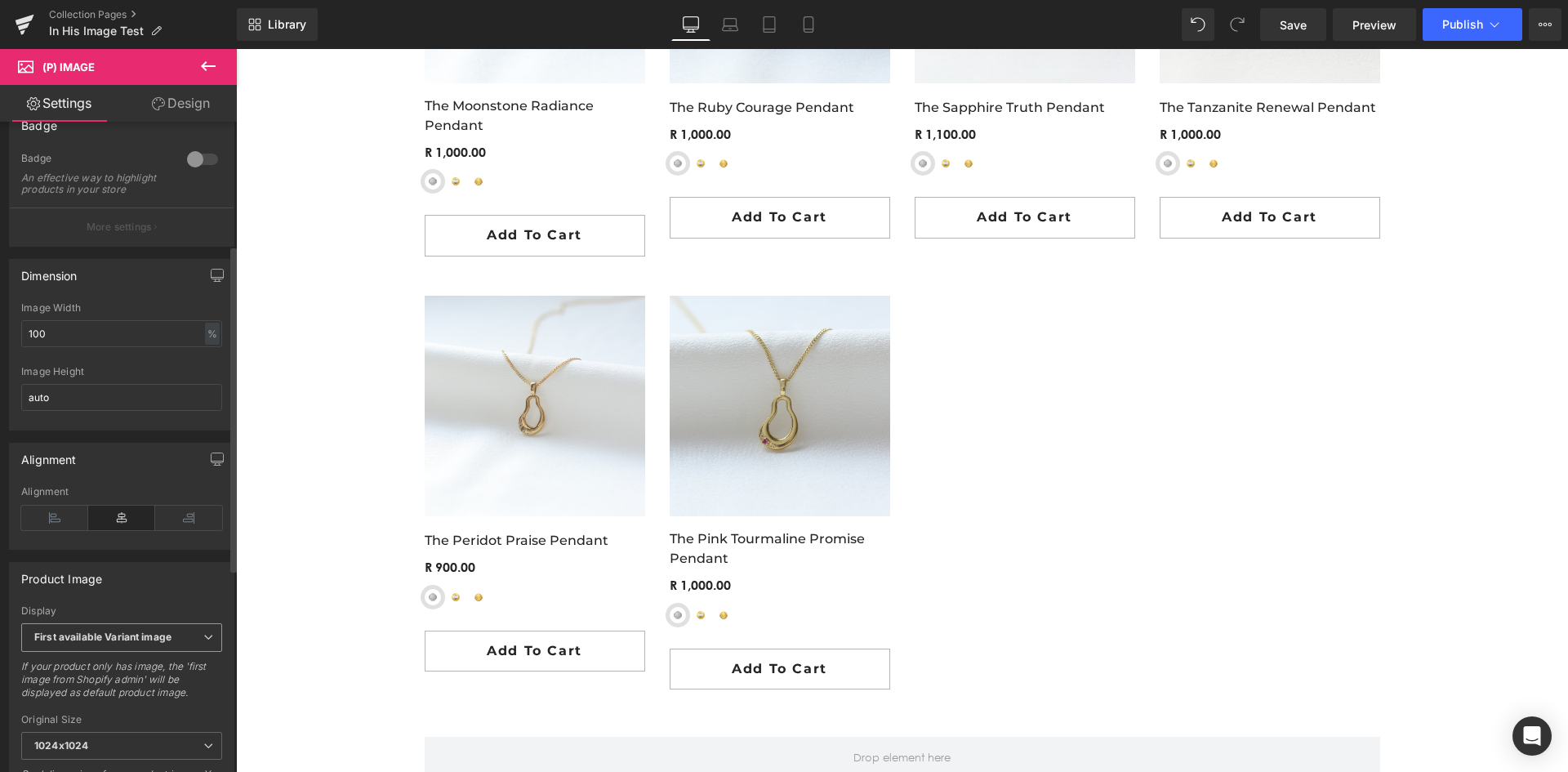
click at [165, 642] on b "First available Variant image" at bounding box center [103, 636] width 137 height 12
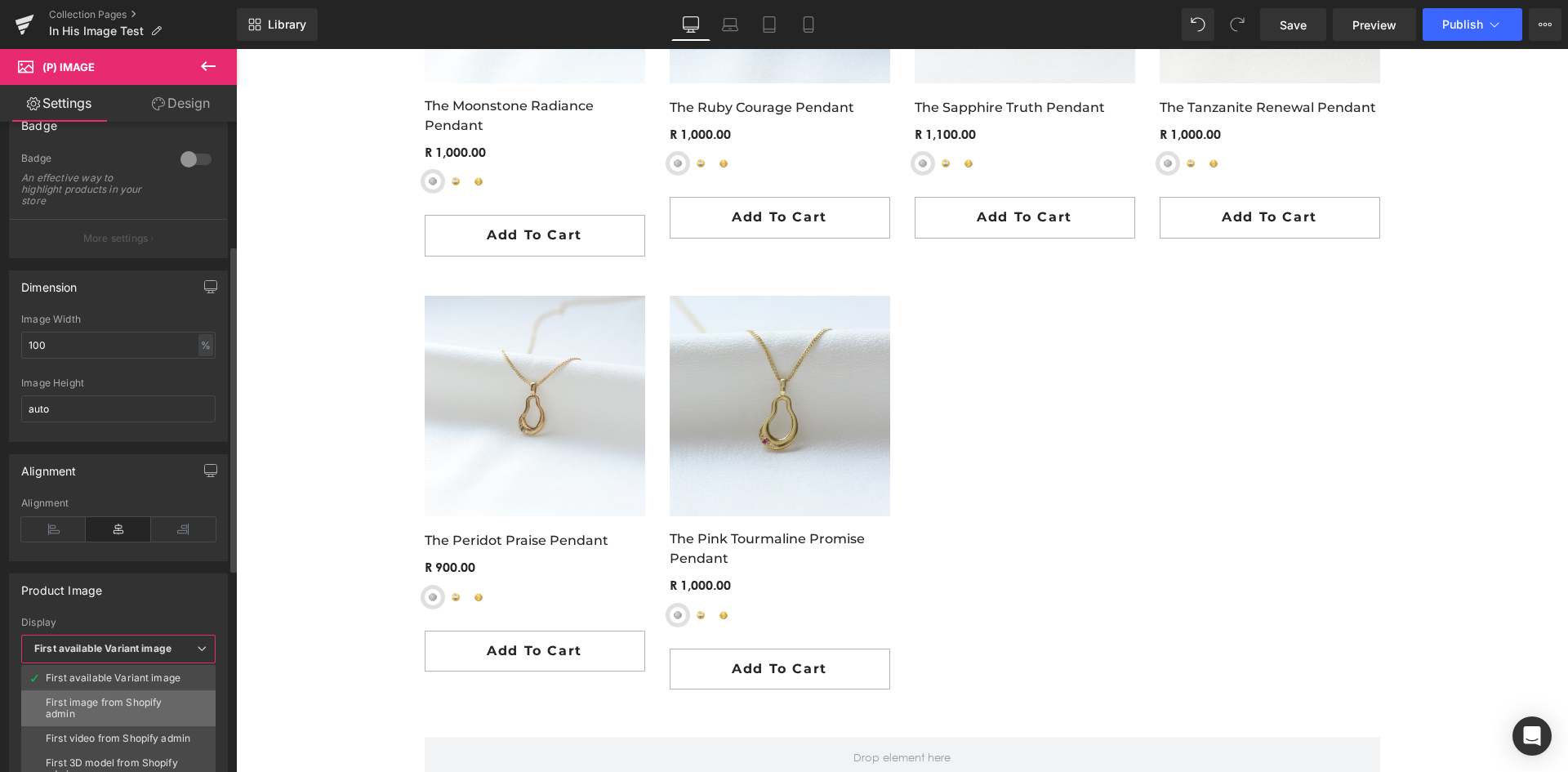
click at [94, 701] on div "First image from Shopify admin" at bounding box center [118, 708] width 145 height 23
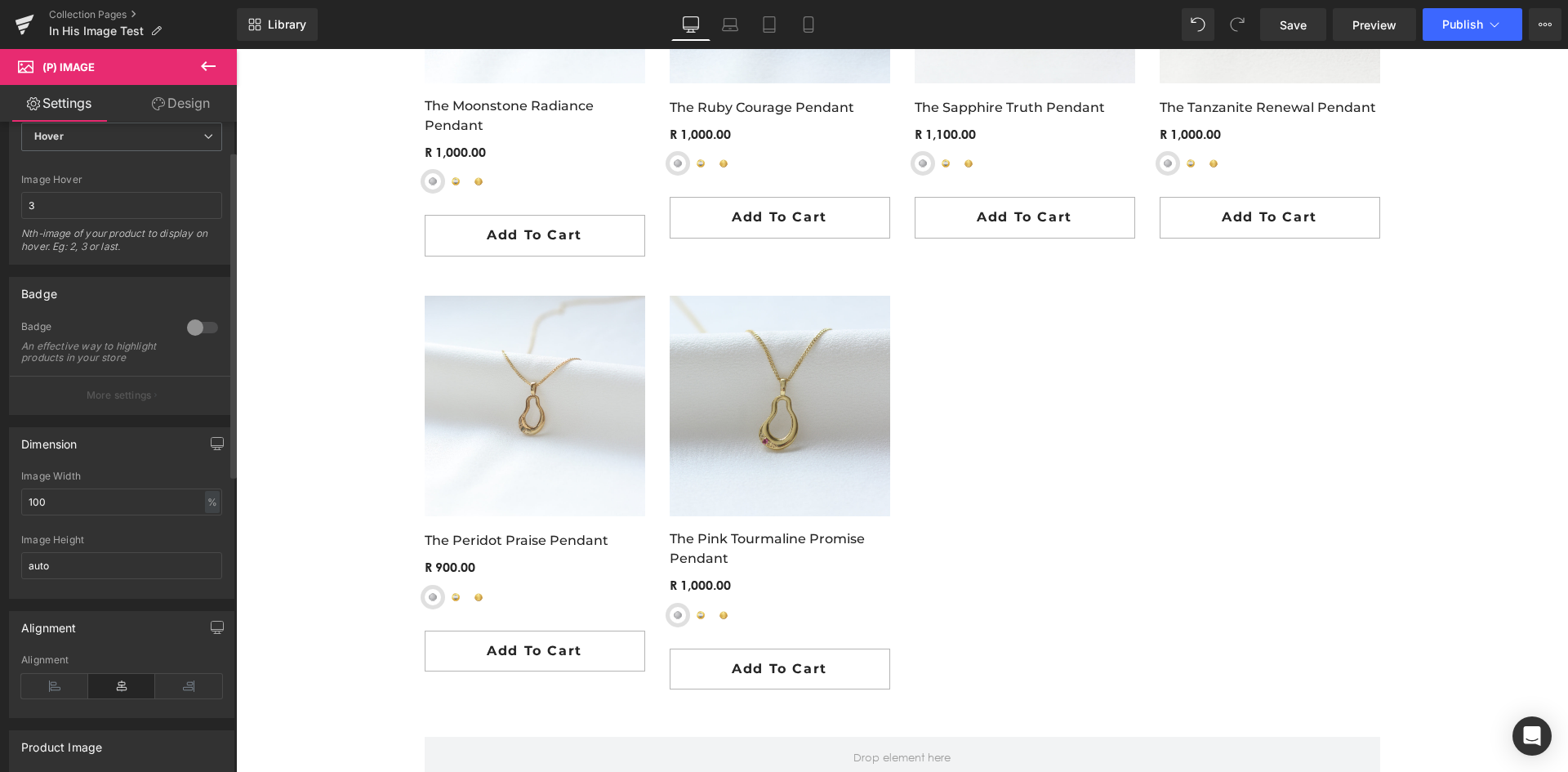
scroll to position [0, 0]
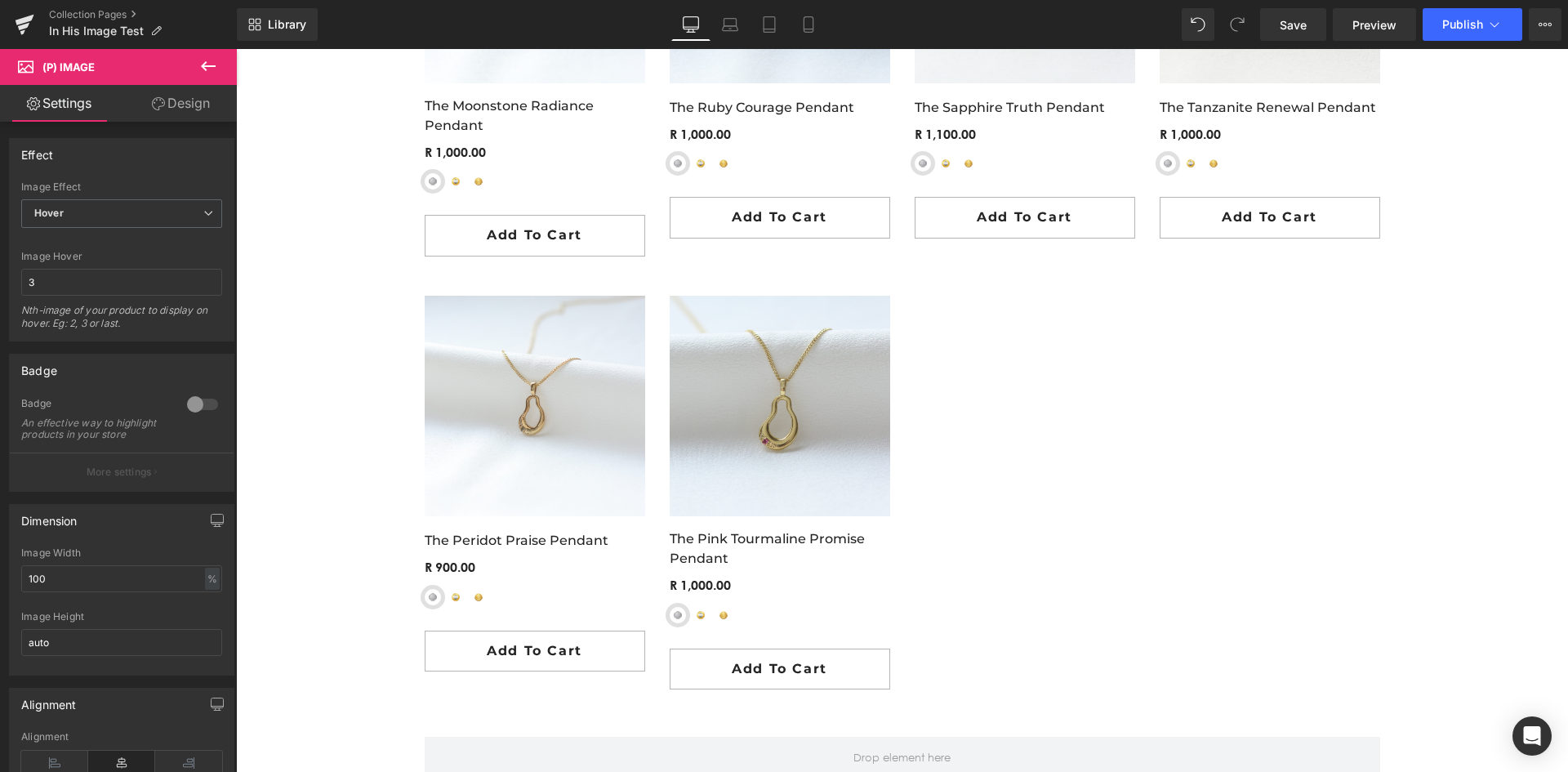
click at [33, 60] on icon at bounding box center [26, 65] width 15 height 15
click at [54, 72] on span "(P) Image" at bounding box center [68, 67] width 52 height 13
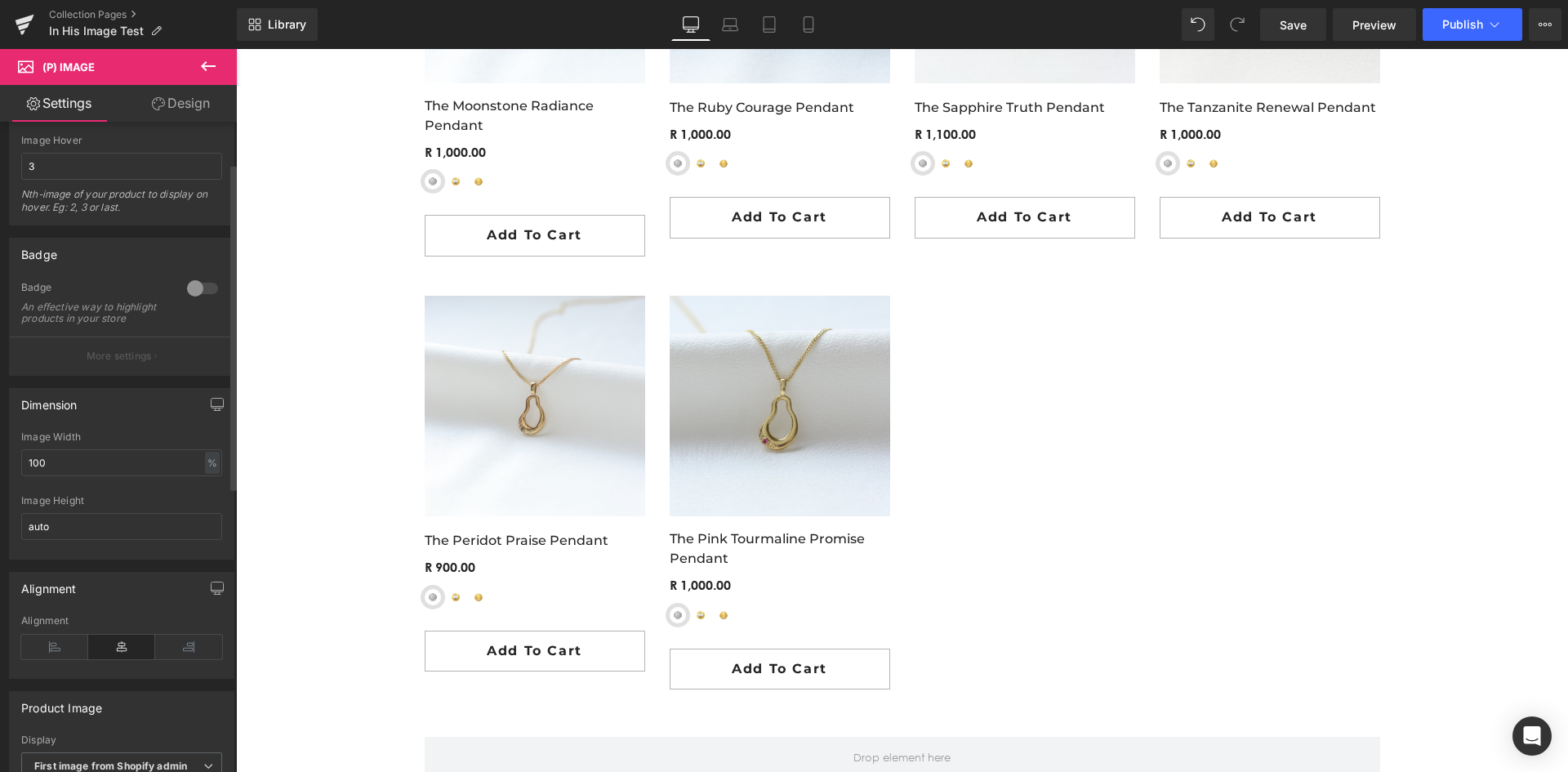
scroll to position [163, 0]
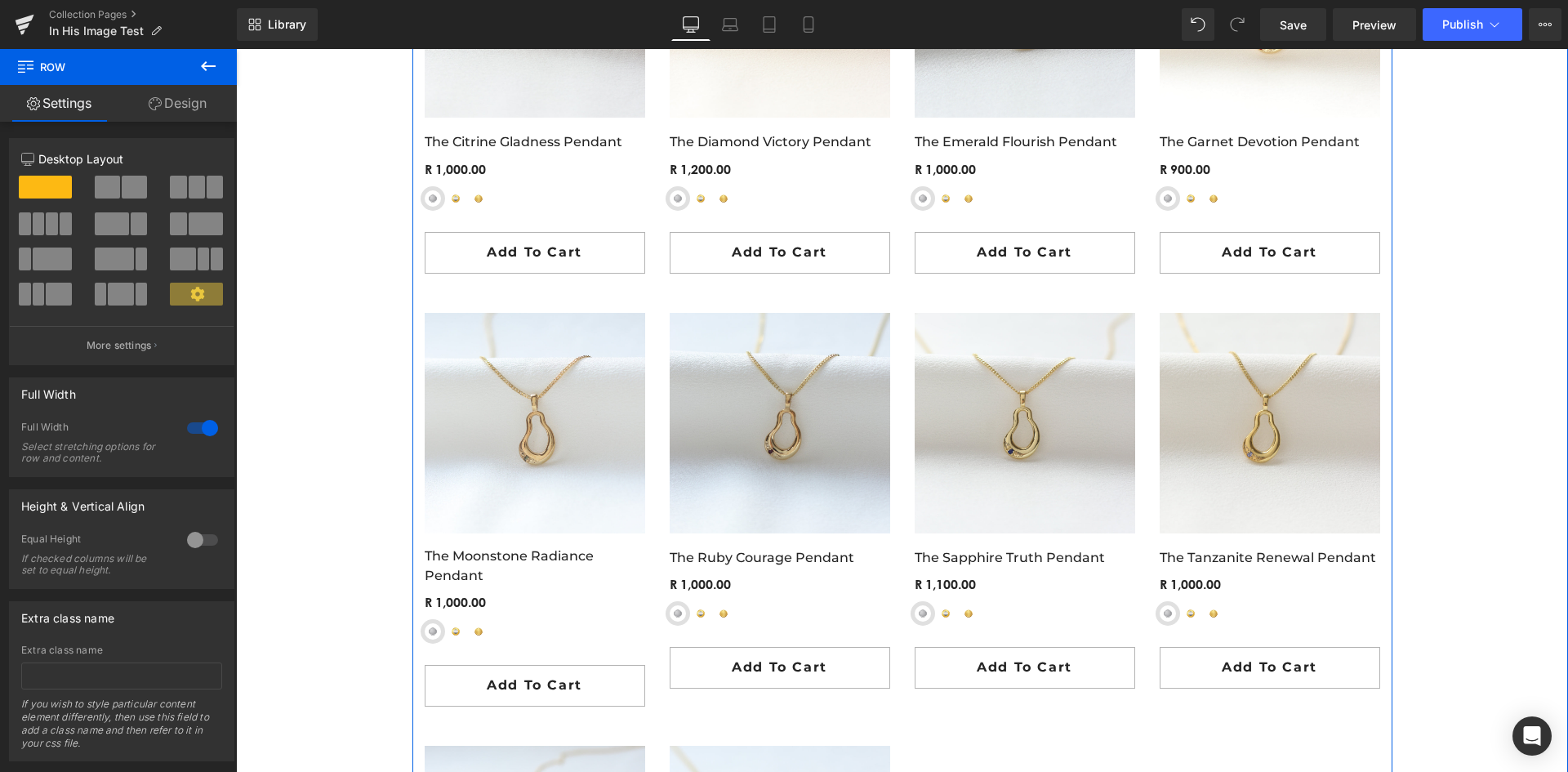
scroll to position [1715, 0]
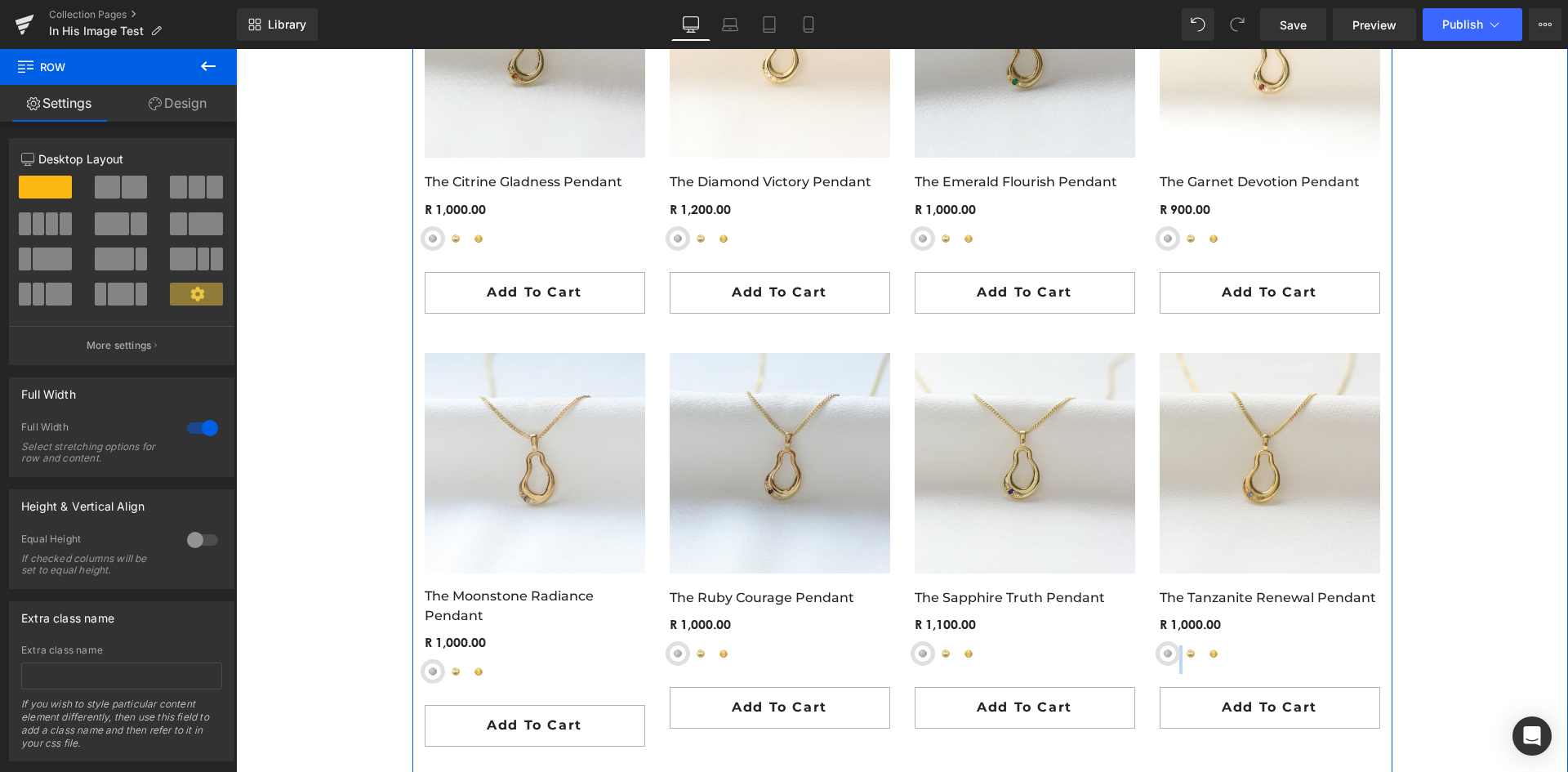
drag, startPoint x: 1182, startPoint y: 652, endPoint x: 1143, endPoint y: 654, distance: 39.1
click at [1147, 654] on div "- 100000 % (P) Image Row The Tanzanite Renewal Pendant R 0" at bounding box center [1269, 548] width 245 height 415
click at [1258, 651] on span "(P) Swatches" at bounding box center [1269, 648] width 83 height 25
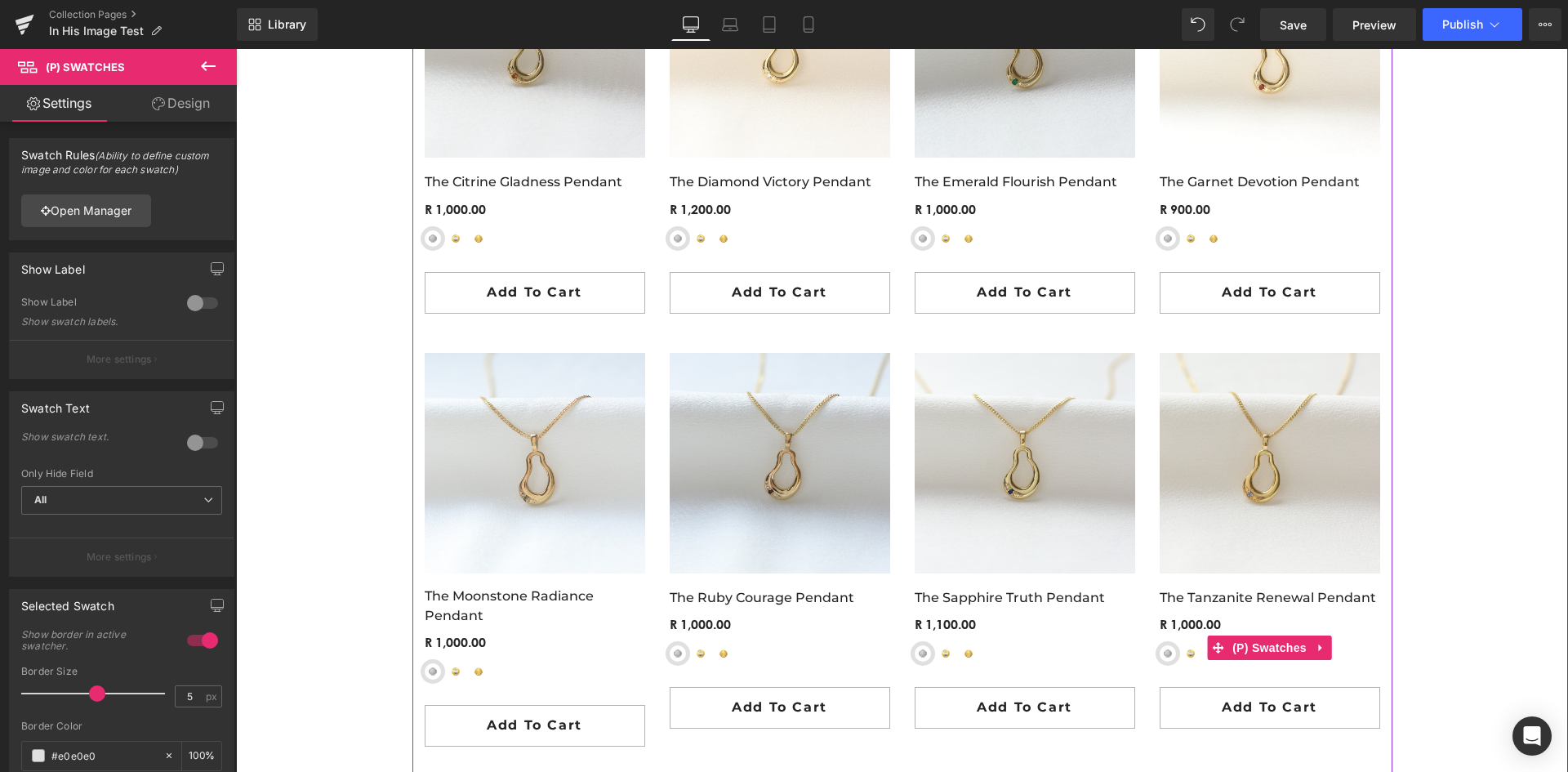
click at [1360, 663] on div "Sterling Silver Yellow-Gold Plated Sterling Silver 9ct Yellow Gold" at bounding box center [1269, 660] width 221 height 29
click at [1263, 647] on span "(P) Swatches" at bounding box center [1269, 648] width 83 height 25
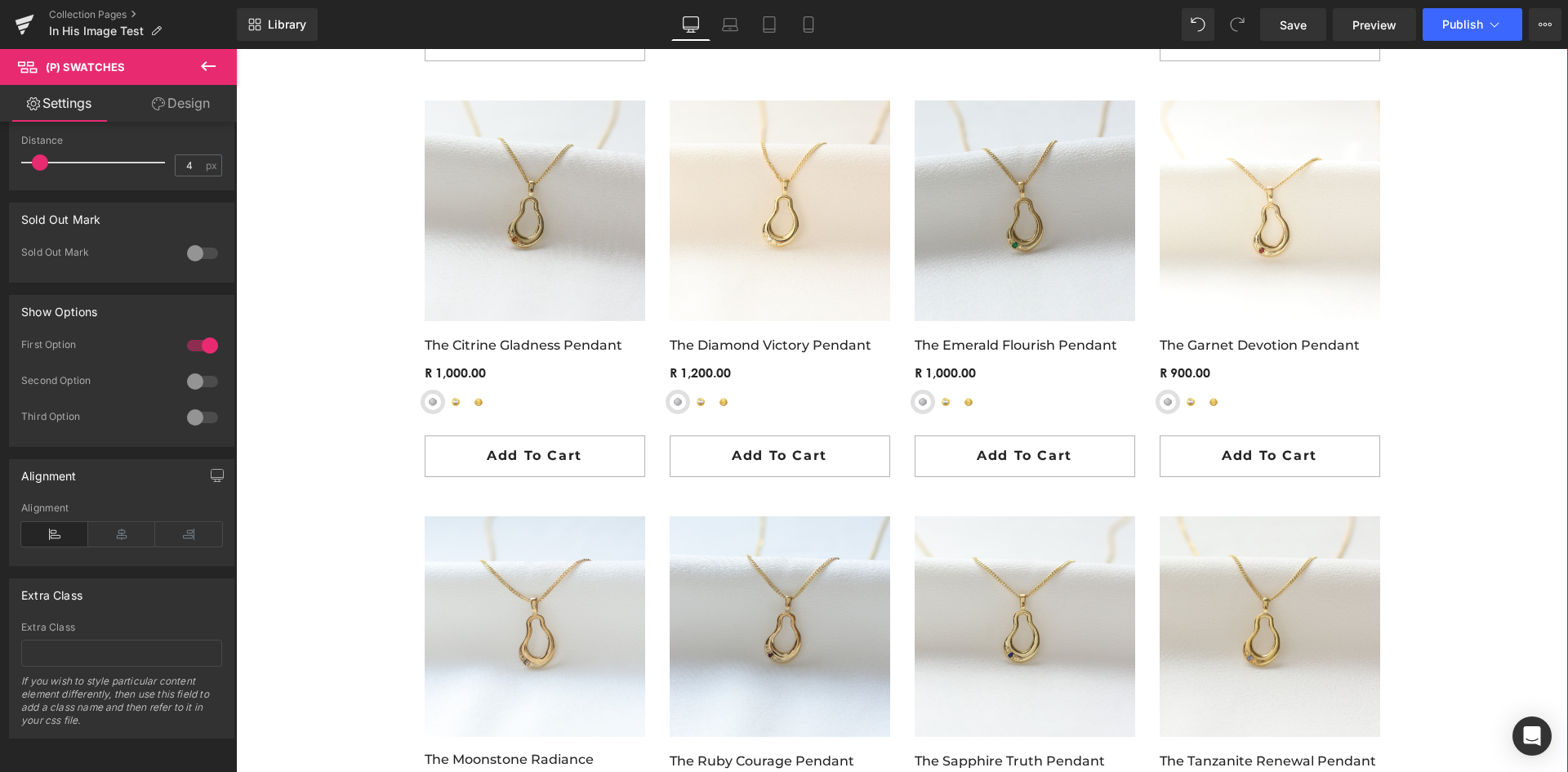
scroll to position [1469, 0]
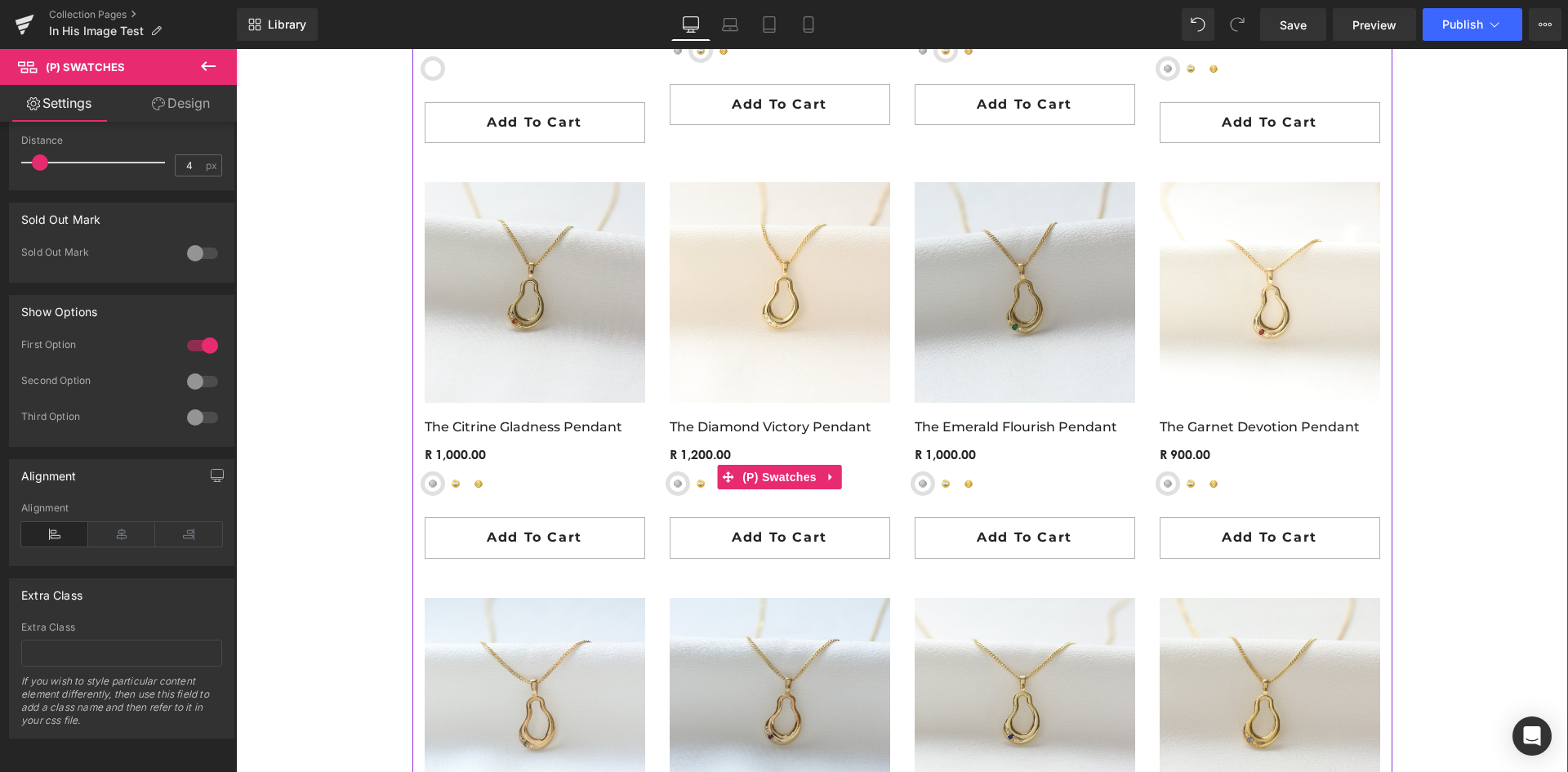
click at [669, 483] on span "Sterling Silver" at bounding box center [677, 483] width 16 height 16
click at [695, 478] on span "Yellow-Gold Plated Sterling Silver" at bounding box center [700, 483] width 16 height 16
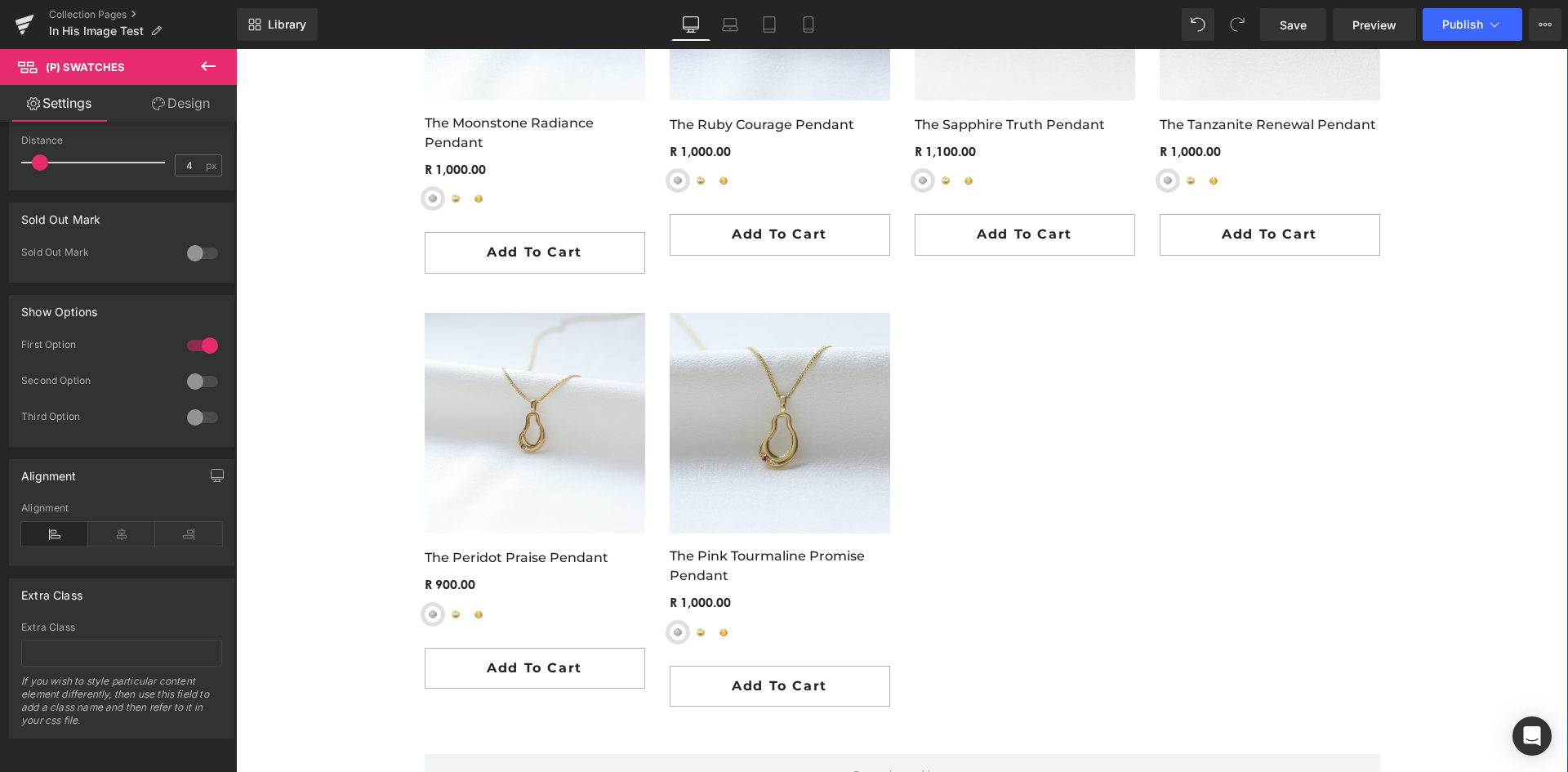
scroll to position [2286, 0]
